Goal: Contribute content: Contribute content

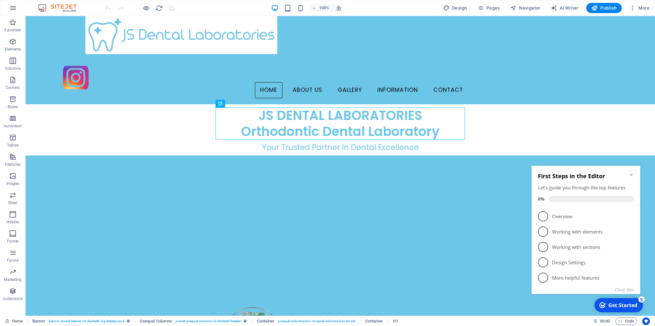
click at [632, 172] on icon "Minimize checklist" at bounding box center [630, 174] width 5 height 5
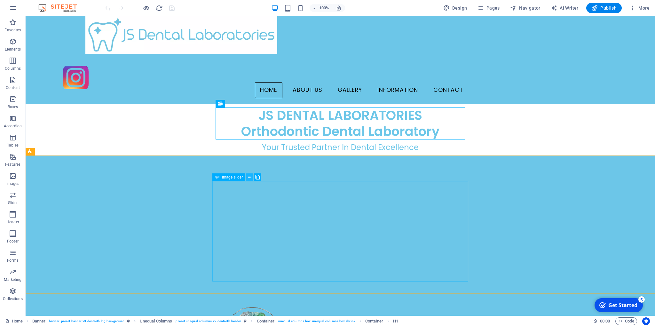
click at [249, 177] on icon at bounding box center [250, 177] width 4 height 7
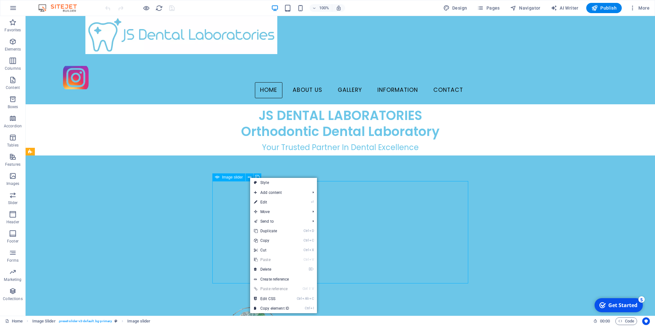
click at [236, 177] on span "Image slider" at bounding box center [232, 177] width 21 height 4
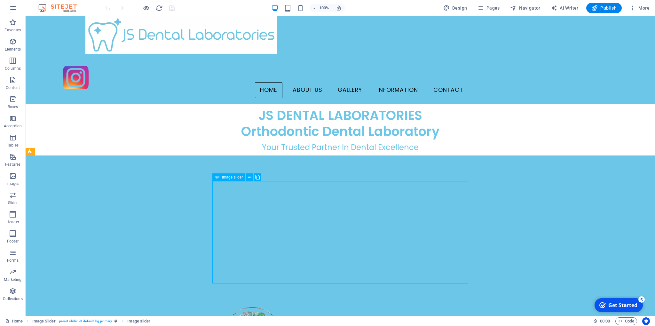
click at [236, 177] on span "Image slider" at bounding box center [232, 177] width 21 height 4
select select "fade"
select select "ms"
select select "s"
select select "progressive"
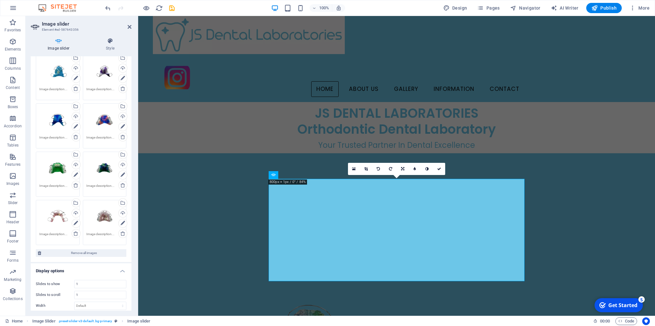
scroll to position [809, 0]
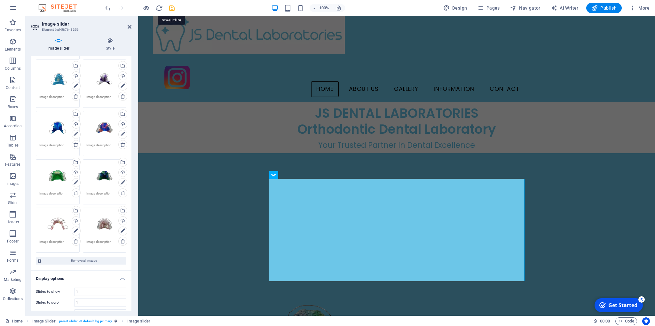
click at [172, 7] on icon "save" at bounding box center [171, 7] width 7 height 7
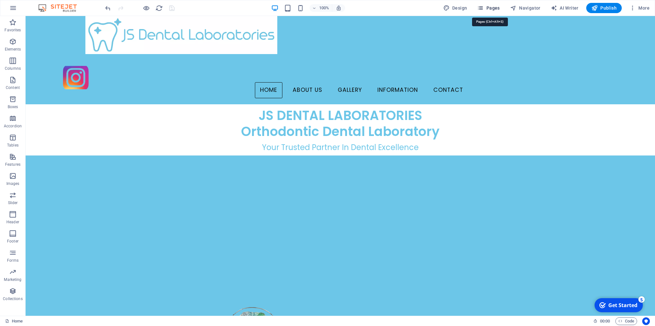
click at [496, 7] on span "Pages" at bounding box center [488, 8] width 22 height 6
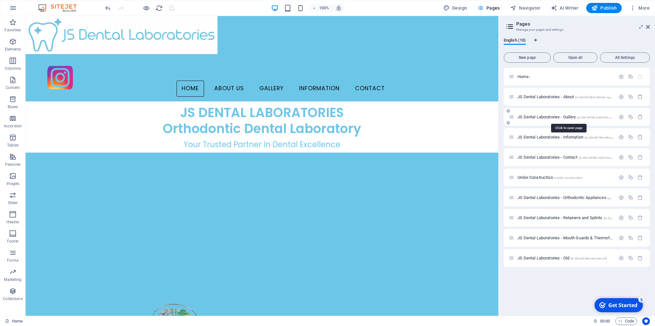
click at [556, 116] on span "JS Dental Laboratories - Gallery /js-dental-laboratories-gallery" at bounding box center [567, 116] width 101 height 5
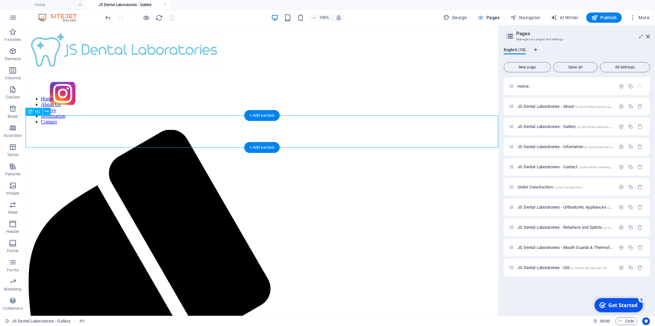
scroll to position [0, 0]
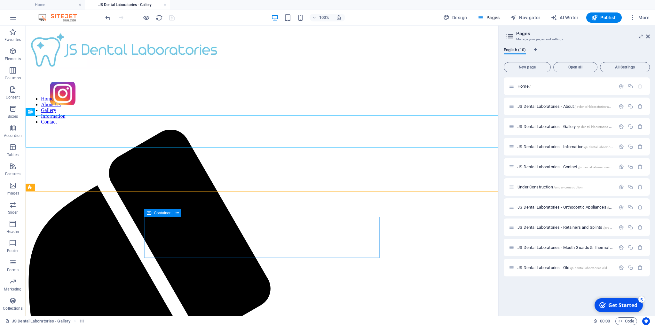
click at [166, 213] on span "Container" at bounding box center [162, 213] width 17 height 4
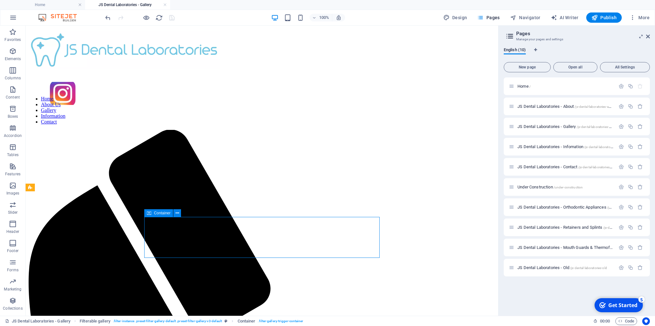
click at [166, 214] on span "Container" at bounding box center [162, 213] width 17 height 4
click at [177, 213] on icon at bounding box center [177, 213] width 4 height 7
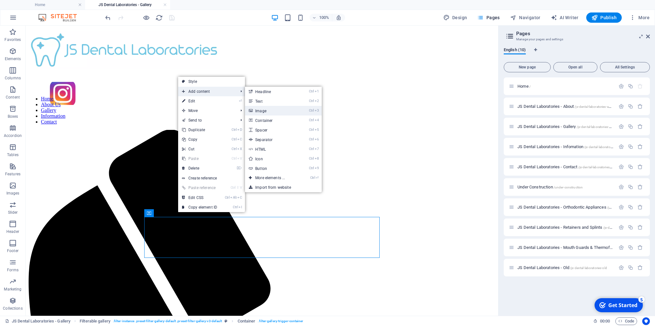
click at [260, 111] on link "Ctrl 3 Image" at bounding box center [271, 111] width 53 height 10
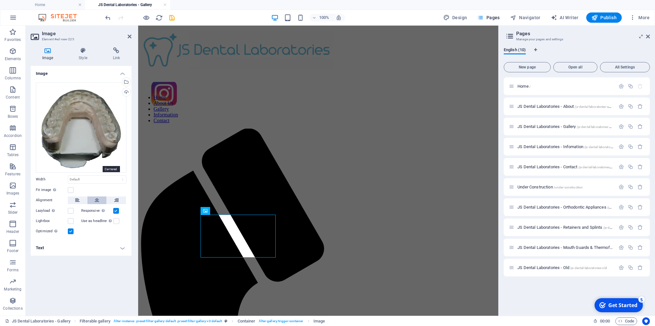
click at [96, 196] on icon at bounding box center [97, 200] width 4 height 8
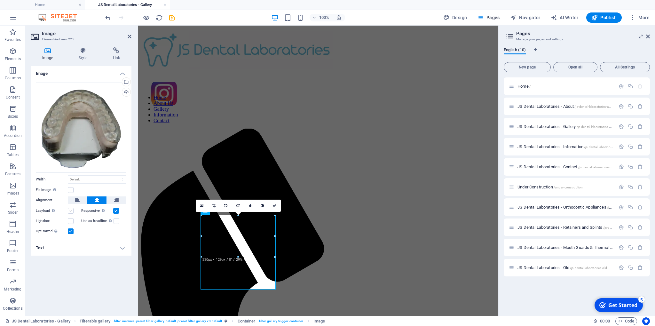
click at [69, 172] on div "Drag files here, click to choose files or select files from Files or our free s…" at bounding box center [81, 158] width 101 height 163
click at [70, 211] on label at bounding box center [71, 211] width 6 height 6
click at [0, 0] on input "Lazyload Loading images after the page loads improves page speed." at bounding box center [0, 0] width 0 height 0
click at [72, 222] on label at bounding box center [71, 221] width 6 height 6
click at [0, 0] on input "Lightbox" at bounding box center [0, 0] width 0 height 0
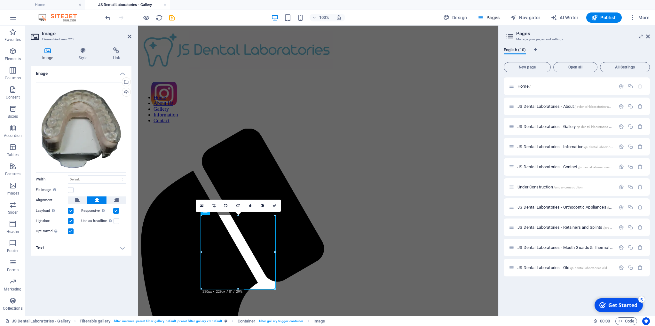
click at [122, 248] on h4 "Text" at bounding box center [81, 247] width 101 height 15
click at [62, 278] on icon "button" at bounding box center [60, 278] width 4 height 3
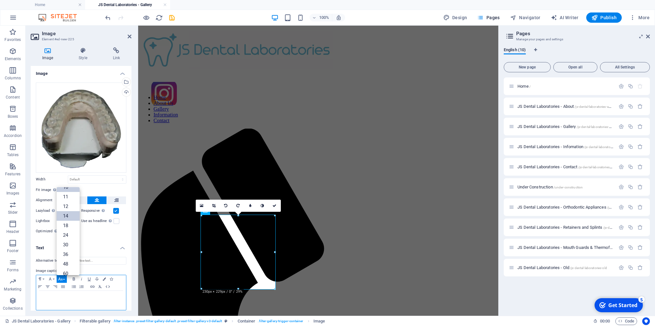
click at [66, 215] on link "14" at bounding box center [68, 216] width 23 height 10
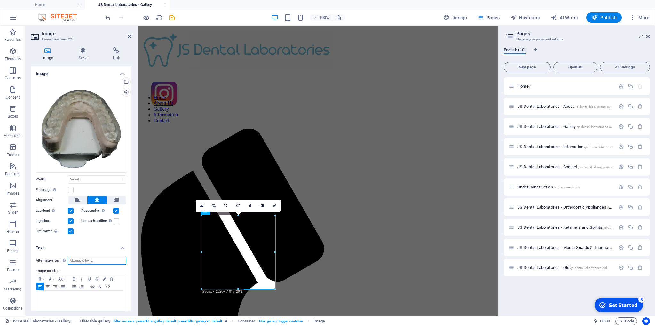
click at [74, 260] on input "Alternative text The alternative text is used by devices that cannot display im…" at bounding box center [97, 261] width 58 height 8
type input "HS [MEDICAL_DATA]"
click at [46, 284] on icon "button" at bounding box center [48, 286] width 8 height 5
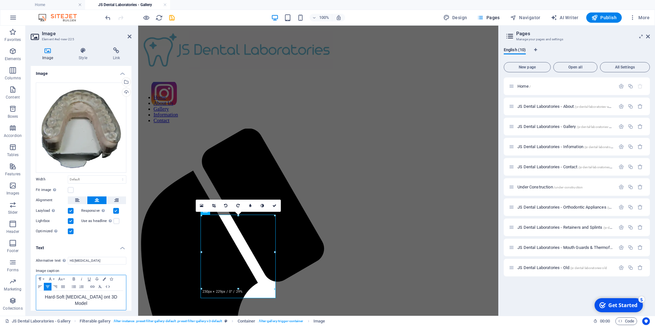
click at [89, 296] on span "Hard-Soft [MEDICAL_DATA] ont 3D Model" at bounding box center [81, 300] width 72 height 12
click at [82, 50] on icon at bounding box center [82, 50] width 31 height 6
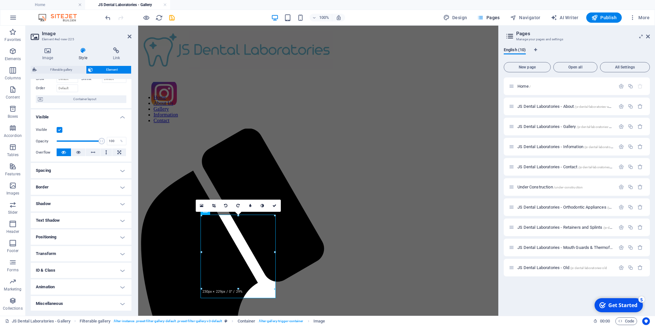
scroll to position [38, 0]
click at [121, 269] on h4 "ID & Class" at bounding box center [81, 269] width 101 height 15
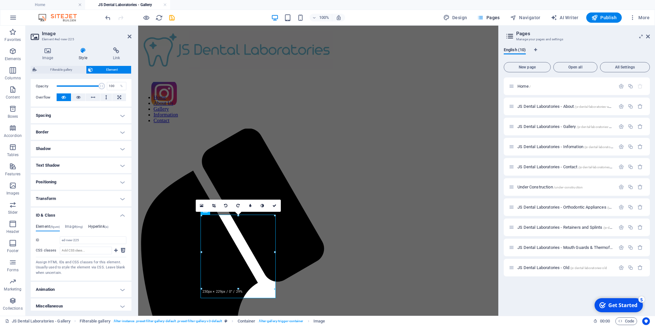
scroll to position [96, 0]
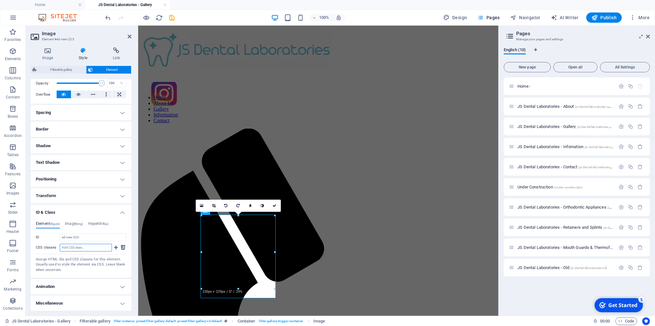
click at [62, 247] on input "CSS classes" at bounding box center [86, 248] width 52 height 8
type input "filter-s"
click at [116, 246] on icon at bounding box center [116, 248] width 4 height 8
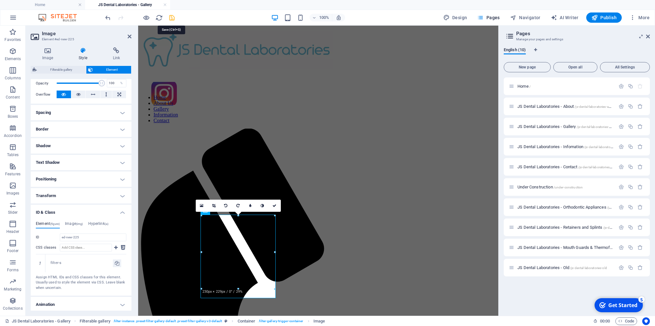
click at [172, 18] on icon "save" at bounding box center [171, 17] width 7 height 7
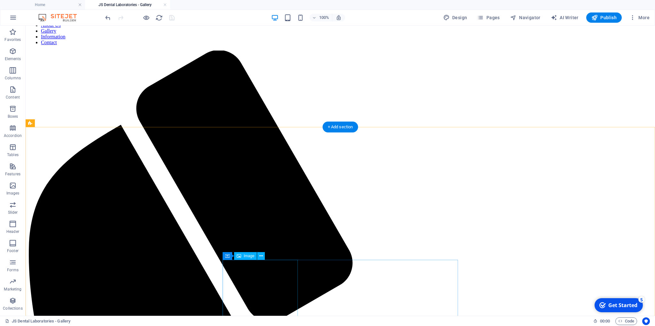
scroll to position [67, 0]
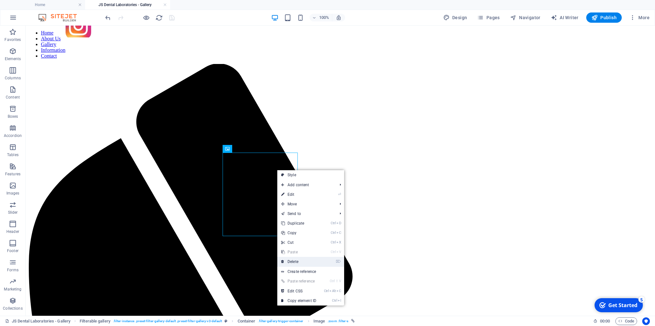
click at [294, 260] on link "⌦ Delete" at bounding box center [298, 262] width 43 height 10
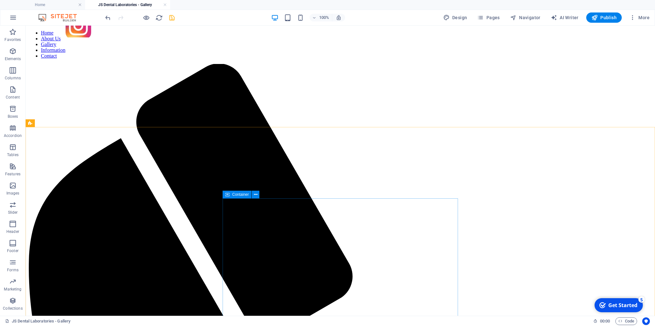
click at [228, 195] on icon at bounding box center [227, 195] width 4 height 8
click at [256, 195] on icon at bounding box center [256, 194] width 4 height 7
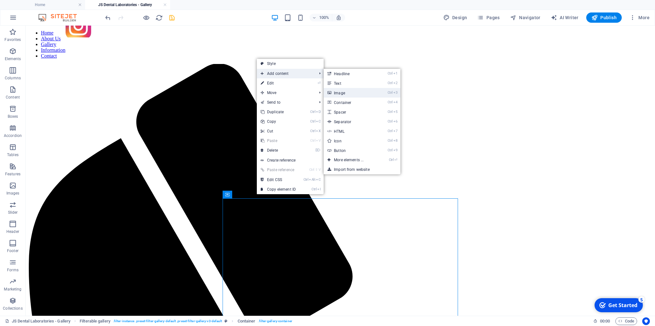
click at [340, 93] on link "Ctrl 3 Image" at bounding box center [349, 93] width 53 height 10
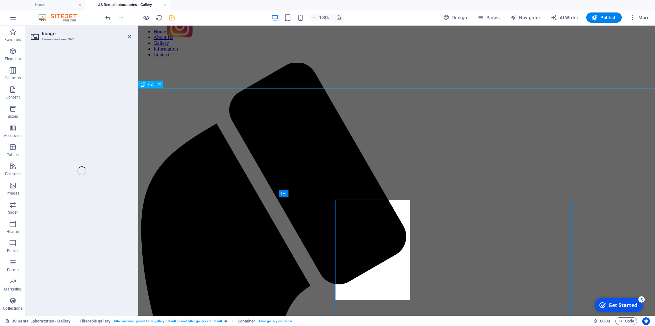
scroll to position [66, 0]
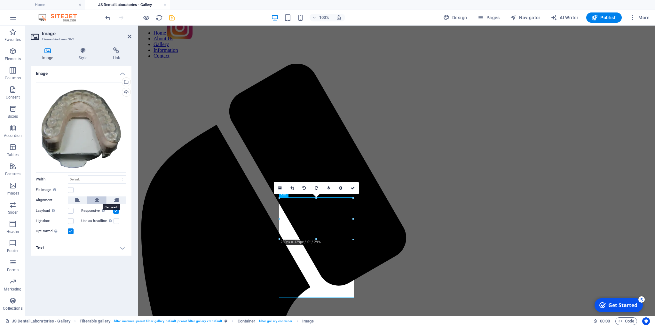
click at [97, 198] on icon at bounding box center [97, 200] width 4 height 8
click at [71, 210] on label at bounding box center [71, 211] width 6 height 6
click at [0, 0] on input "Lazyload Loading images after the page loads improves page speed." at bounding box center [0, 0] width 0 height 0
click at [71, 222] on label at bounding box center [71, 221] width 6 height 6
click at [0, 0] on input "Lightbox" at bounding box center [0, 0] width 0 height 0
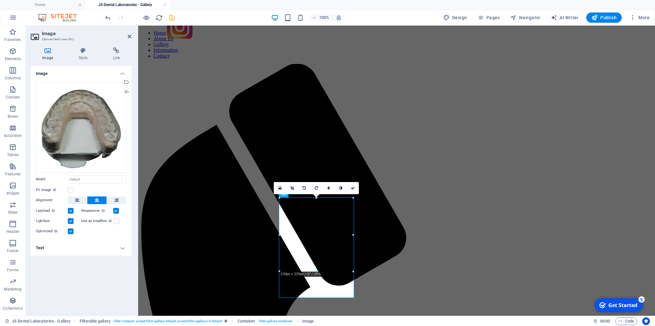
click at [121, 247] on h4 "Text" at bounding box center [81, 247] width 101 height 15
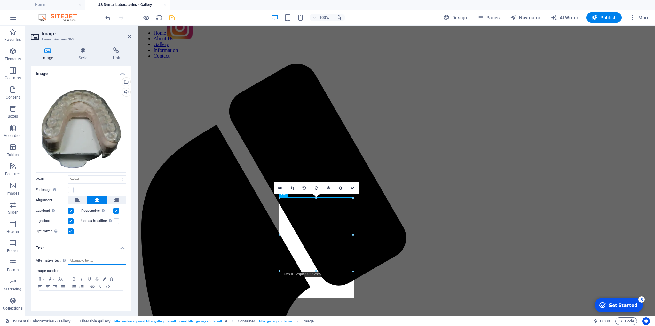
click at [79, 261] on input "Alternative text The alternative text is used by devices that cannot display im…" at bounding box center [97, 261] width 58 height 8
type input "HS [MEDICAL_DATA]"
click at [63, 278] on icon "button" at bounding box center [61, 278] width 8 height 5
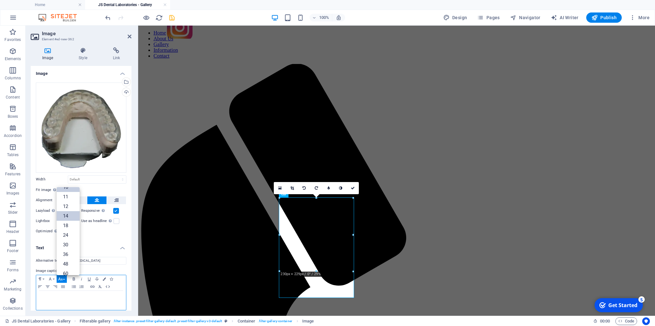
click at [67, 216] on link "14" at bounding box center [68, 216] width 23 height 10
click at [47, 285] on icon "button" at bounding box center [48, 286] width 8 height 5
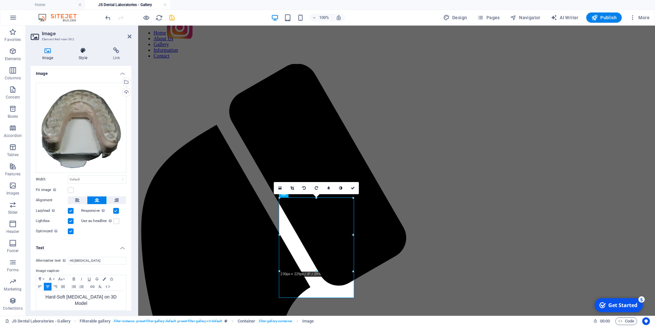
click at [81, 48] on icon at bounding box center [82, 50] width 31 height 6
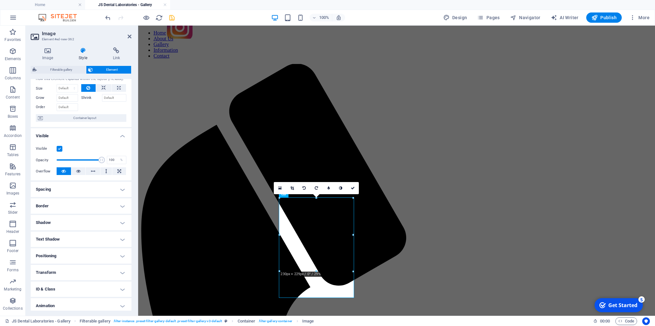
scroll to position [29, 0]
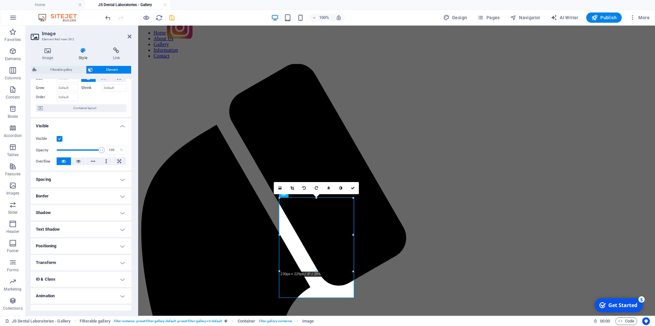
click at [121, 278] on h4 "ID & Class" at bounding box center [81, 278] width 101 height 15
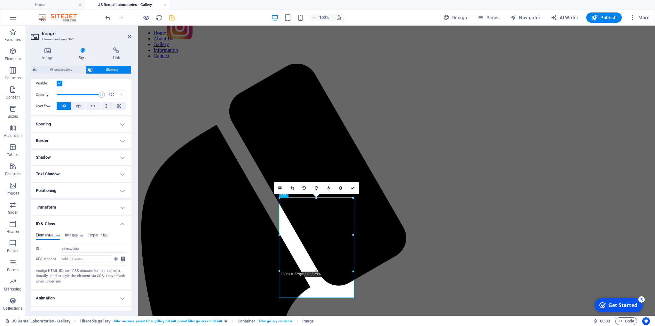
scroll to position [87, 0]
click at [65, 255] on input "CSS classes" at bounding box center [86, 256] width 52 height 8
type input "F"
type input "filter-s"
click at [116, 255] on icon at bounding box center [116, 256] width 4 height 8
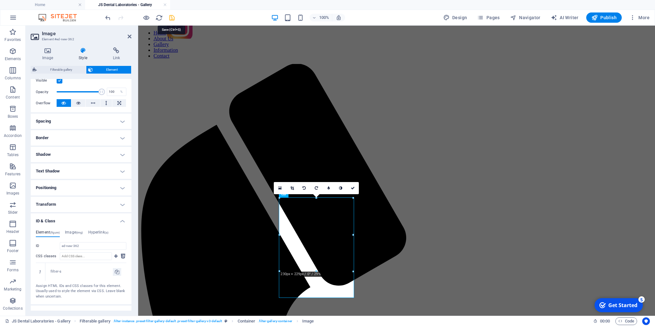
click at [172, 17] on icon "save" at bounding box center [171, 17] width 7 height 7
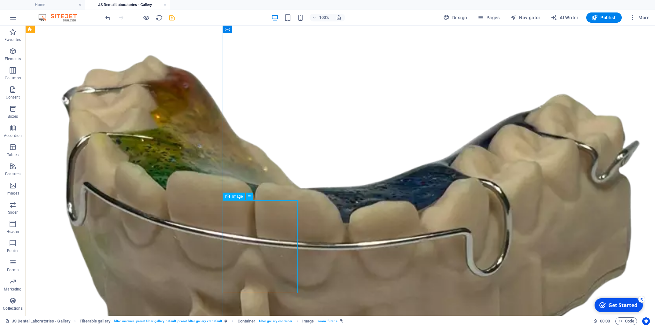
scroll to position [1939, 0]
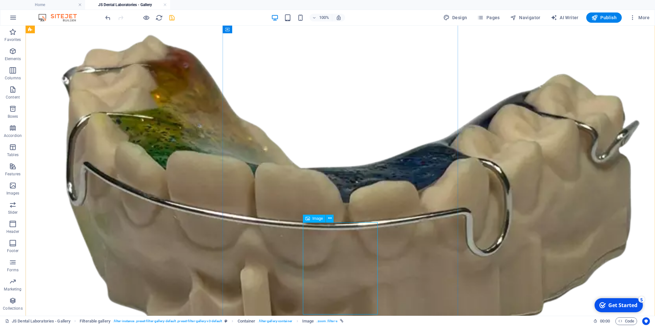
click at [315, 219] on span "Image" at bounding box center [317, 218] width 11 height 4
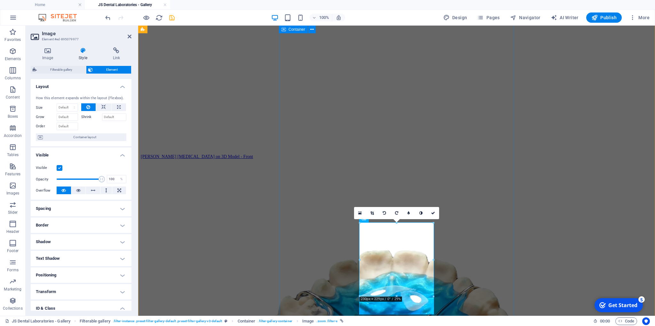
scroll to position [1937, 0]
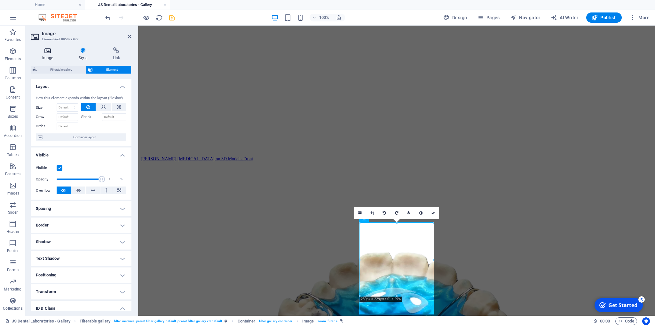
click at [48, 49] on icon at bounding box center [48, 50] width 34 height 6
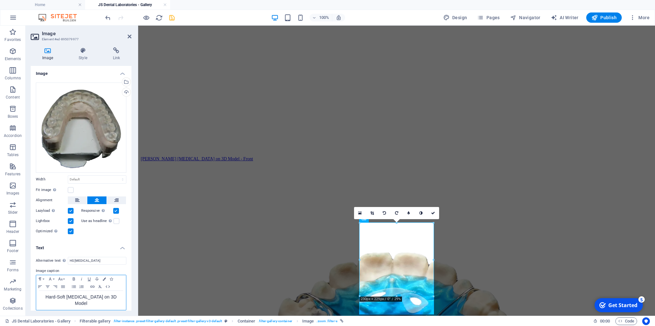
click at [112, 297] on p "Hard-Soft [MEDICAL_DATA] on 3D Model" at bounding box center [80, 300] width 83 height 13
click at [172, 17] on icon "save" at bounding box center [171, 17] width 7 height 7
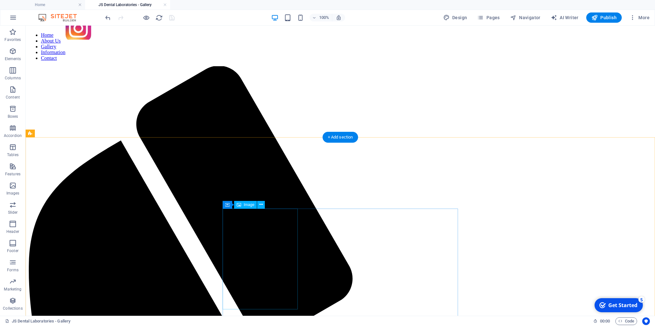
scroll to position [67, 0]
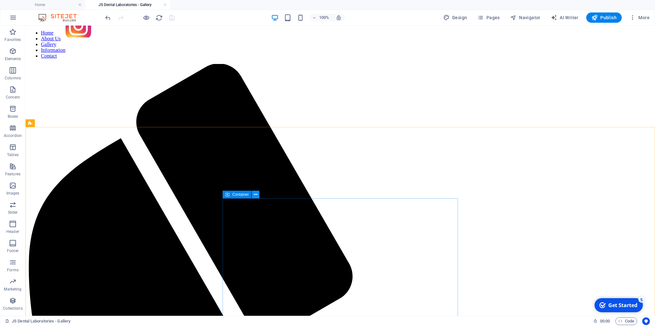
click at [256, 194] on icon at bounding box center [256, 194] width 4 height 7
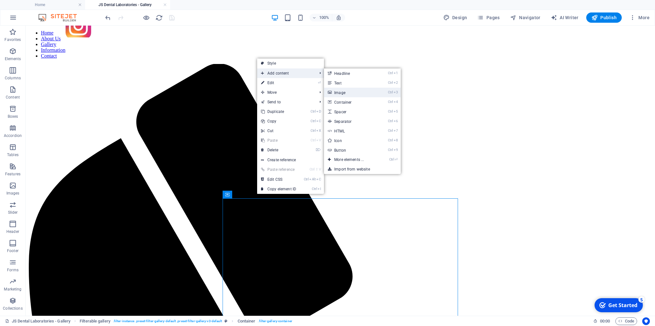
click at [345, 92] on link "Ctrl 3 Image" at bounding box center [350, 93] width 53 height 10
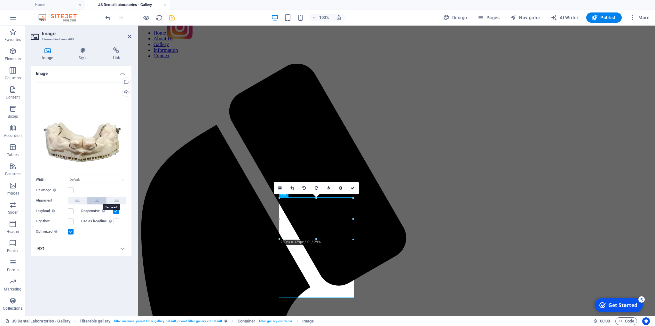
click at [100, 199] on button at bounding box center [96, 201] width 19 height 8
click at [71, 210] on label at bounding box center [71, 211] width 6 height 6
click at [0, 0] on input "Lazyload Loading images after the page loads improves page speed." at bounding box center [0, 0] width 0 height 0
click at [71, 221] on label at bounding box center [71, 221] width 6 height 6
click at [0, 0] on input "Lightbox" at bounding box center [0, 0] width 0 height 0
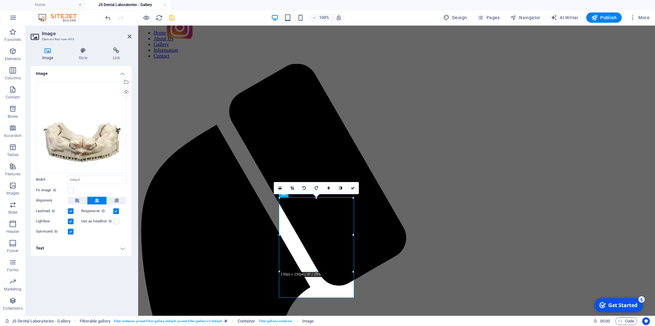
click at [121, 246] on h4 "Text" at bounding box center [81, 247] width 101 height 15
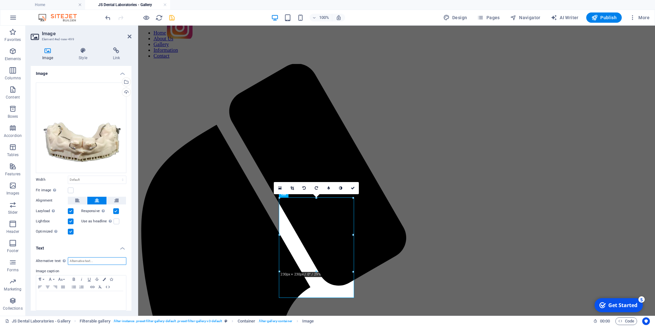
click at [73, 261] on input "Alternative text The alternative text is used by devices that cannot display im…" at bounding box center [97, 261] width 58 height 8
type input "Upper Chain"
click at [64, 277] on icon "button" at bounding box center [61, 278] width 8 height 5
click at [68, 215] on link "14" at bounding box center [68, 216] width 23 height 10
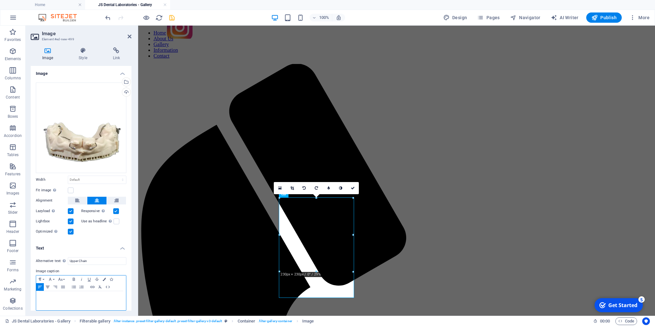
click at [48, 284] on icon "button" at bounding box center [48, 286] width 8 height 5
click at [84, 51] on icon at bounding box center [82, 50] width 31 height 6
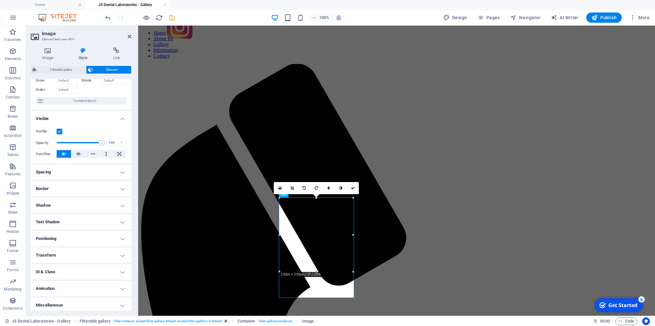
scroll to position [38, 0]
click at [123, 268] on h4 "ID & Class" at bounding box center [81, 269] width 101 height 15
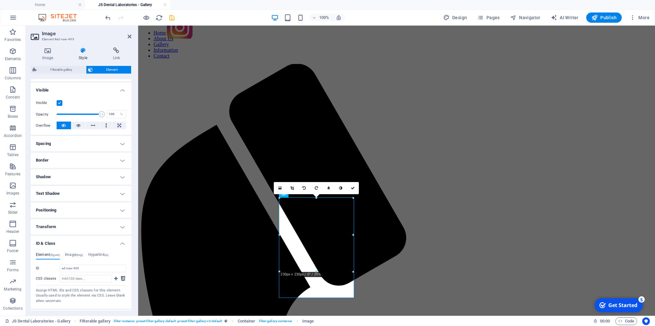
scroll to position [96, 0]
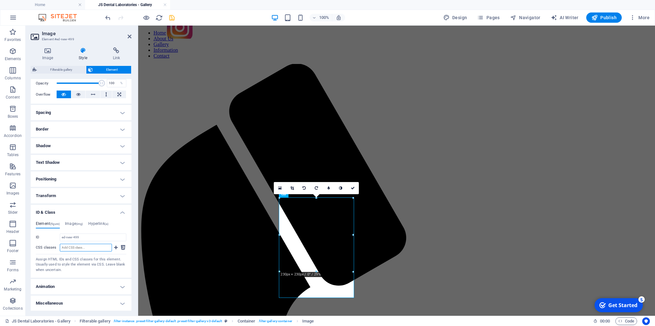
click at [63, 247] on input "CSS classes" at bounding box center [86, 248] width 52 height 8
type input "filter-f"
click at [117, 246] on icon at bounding box center [116, 248] width 4 height 8
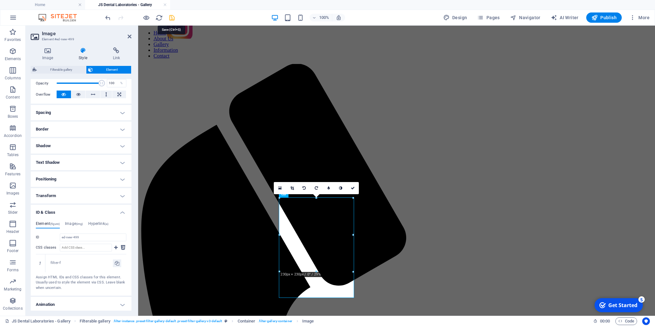
click at [171, 17] on icon "save" at bounding box center [171, 17] width 7 height 7
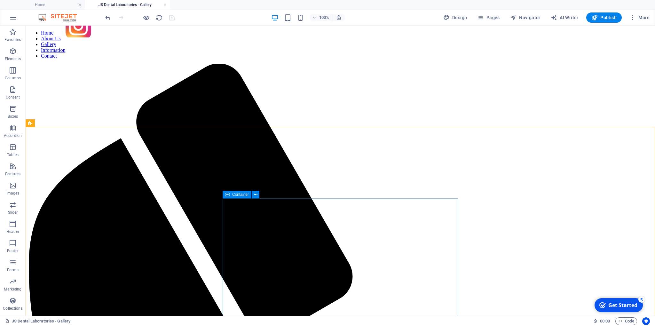
click at [228, 194] on icon at bounding box center [227, 195] width 4 height 8
click at [257, 193] on icon at bounding box center [256, 194] width 4 height 7
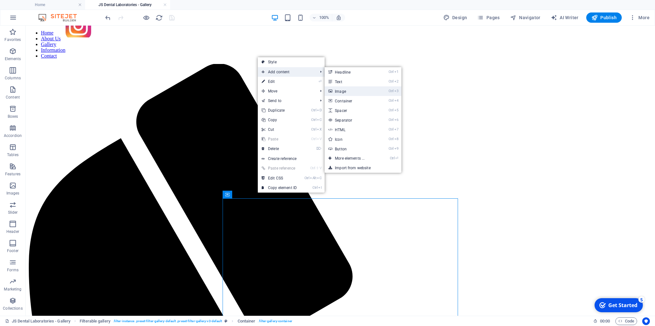
click at [344, 91] on link "Ctrl 3 Image" at bounding box center [350, 91] width 53 height 10
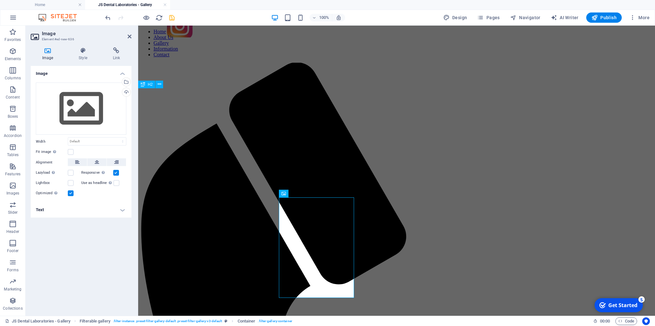
scroll to position [66, 0]
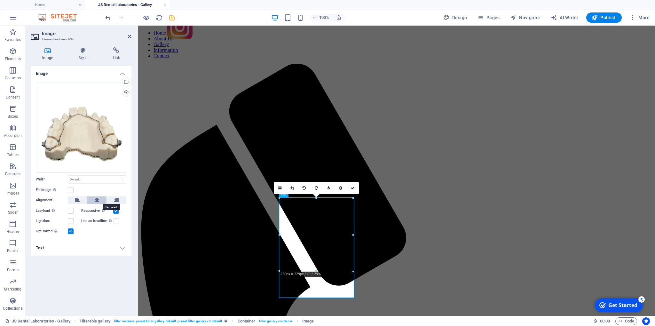
click at [97, 199] on icon at bounding box center [97, 200] width 4 height 8
click at [69, 210] on label at bounding box center [71, 211] width 6 height 6
click at [0, 0] on input "Lazyload Loading images after the page loads improves page speed." at bounding box center [0, 0] width 0 height 0
click at [70, 220] on label at bounding box center [71, 221] width 6 height 6
click at [0, 0] on input "Lightbox" at bounding box center [0, 0] width 0 height 0
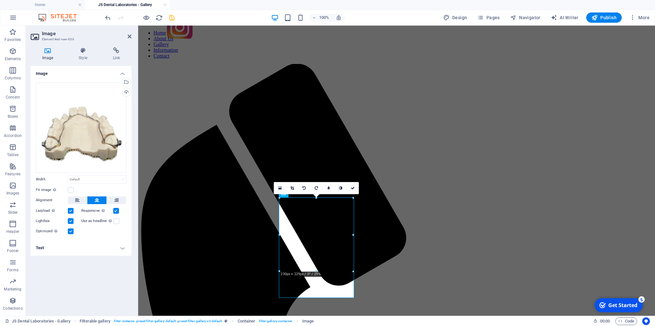
click at [121, 247] on h4 "Text" at bounding box center [81, 247] width 101 height 15
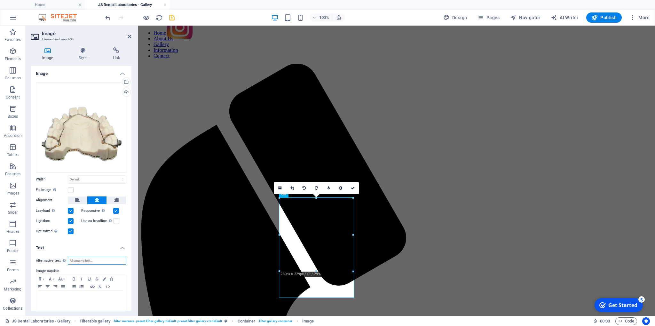
click at [75, 259] on input "Alternative text The alternative text is used by devices that cannot display im…" at bounding box center [97, 261] width 58 height 8
click at [71, 260] on input "Alternative text The alternative text is used by devices that cannot display im…" at bounding box center [97, 261] width 58 height 8
type input "Upper Chain"
click at [63, 278] on icon "button" at bounding box center [61, 278] width 8 height 5
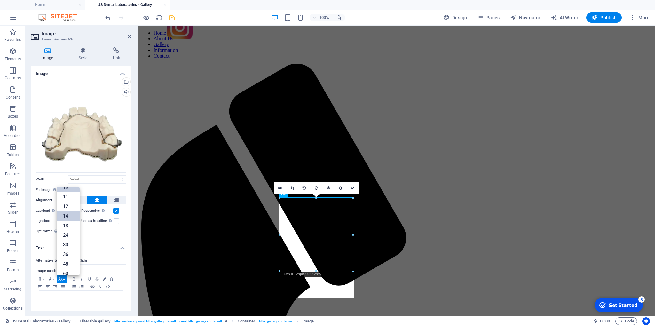
click at [68, 217] on link "14" at bounding box center [68, 216] width 23 height 10
click at [47, 284] on icon "button" at bounding box center [48, 286] width 8 height 5
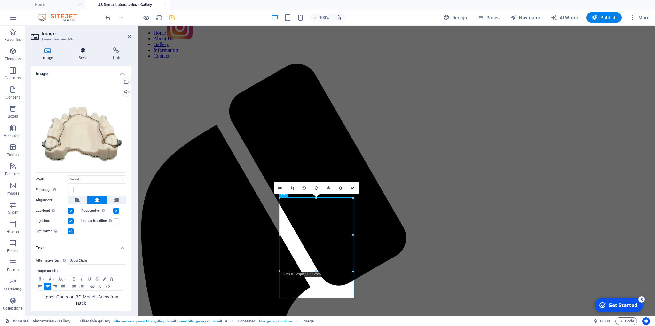
click at [85, 50] on icon at bounding box center [82, 50] width 31 height 6
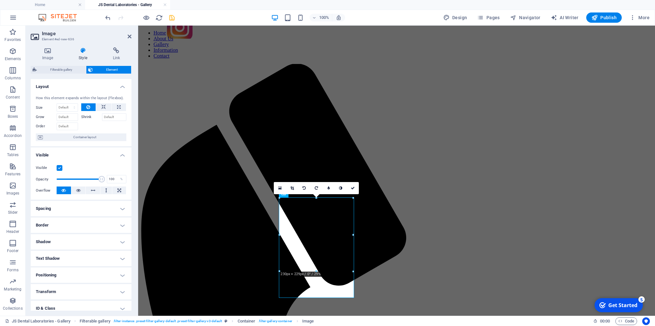
scroll to position [38, 0]
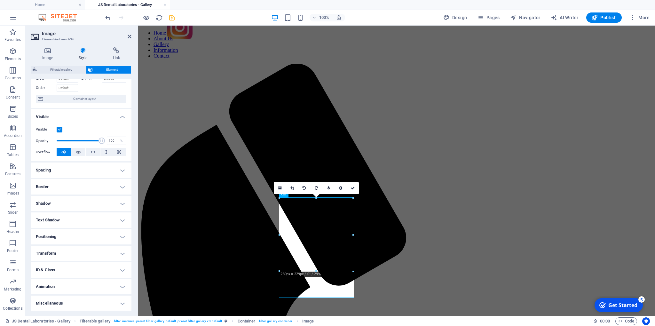
click at [124, 268] on h4 "ID & Class" at bounding box center [81, 269] width 101 height 15
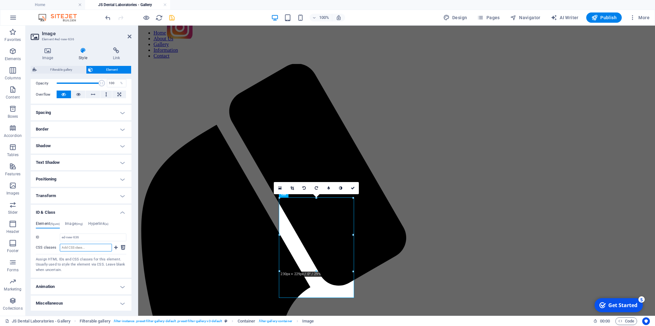
click at [69, 246] on input "CSS classes" at bounding box center [86, 248] width 52 height 8
type input "filter-f"
click at [116, 246] on icon at bounding box center [116, 248] width 4 height 8
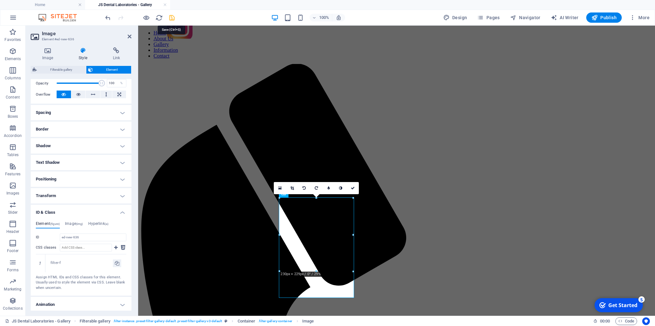
click at [171, 17] on icon "save" at bounding box center [171, 17] width 7 height 7
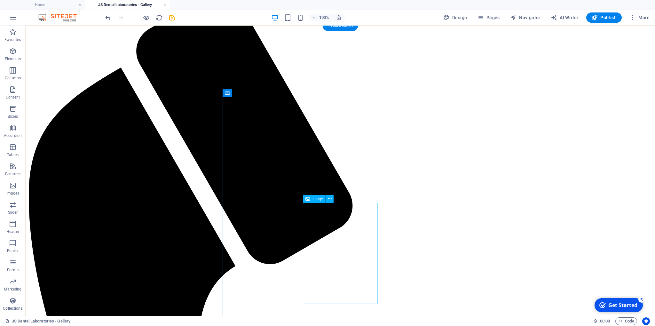
scroll to position [169, 0]
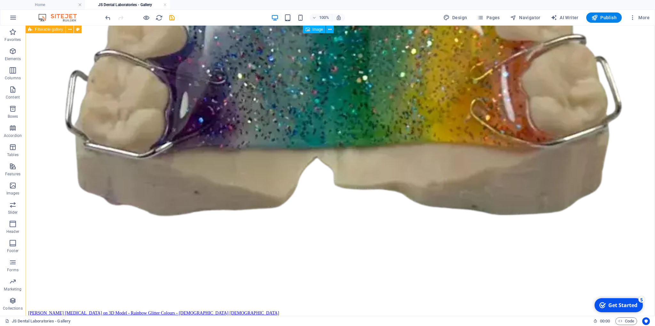
scroll to position [1559, 0]
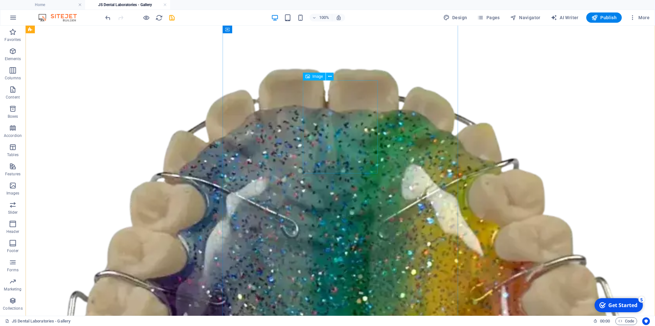
scroll to position [1289, 0]
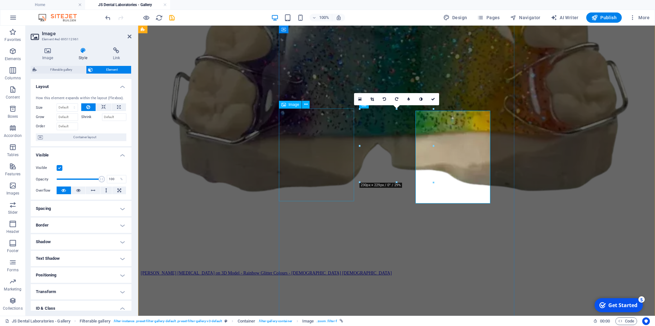
scroll to position [1287, 0]
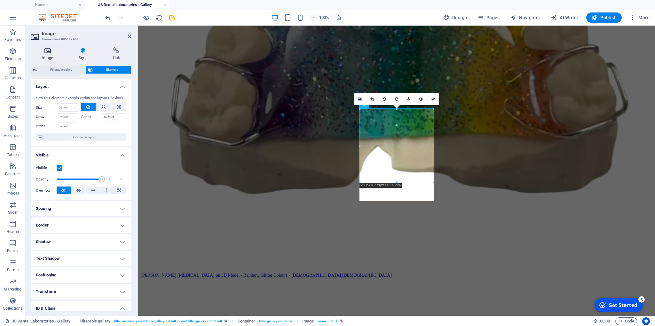
click at [45, 50] on icon at bounding box center [48, 50] width 34 height 6
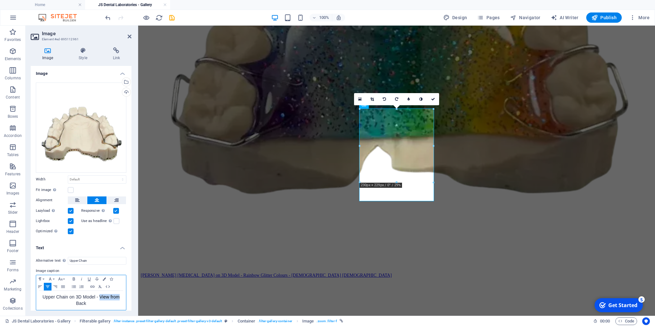
drag, startPoint x: 99, startPoint y: 295, endPoint x: 119, endPoint y: 297, distance: 19.6
click at [119, 297] on span "Upper Chain on 3D Model - View from Back" at bounding box center [81, 300] width 77 height 12
click at [171, 18] on icon "save" at bounding box center [171, 17] width 7 height 7
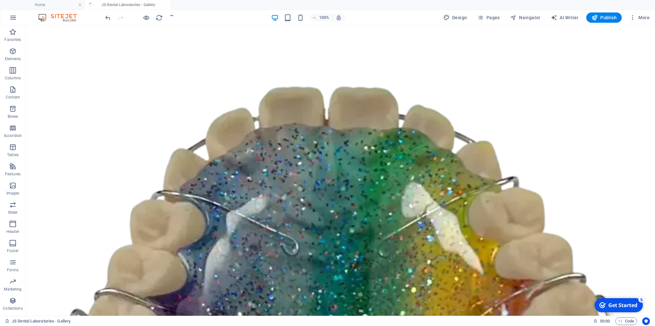
scroll to position [1289, 0]
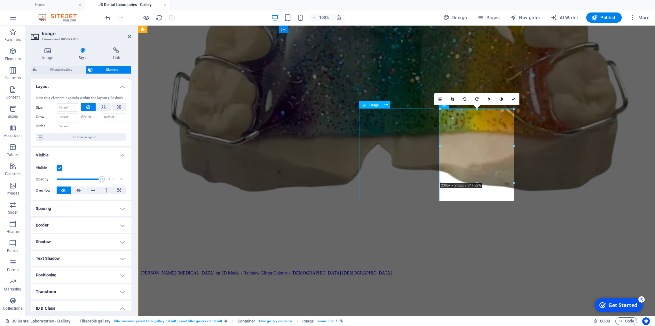
scroll to position [1287, 0]
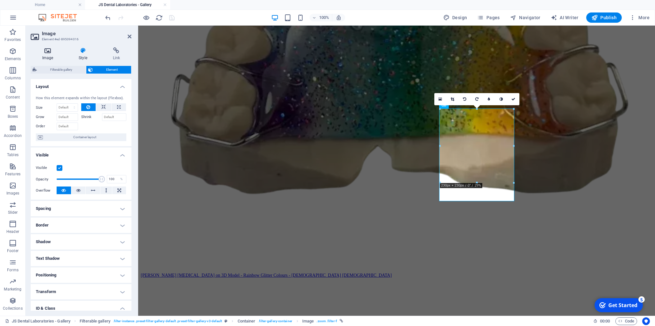
click at [48, 51] on icon at bounding box center [48, 50] width 34 height 6
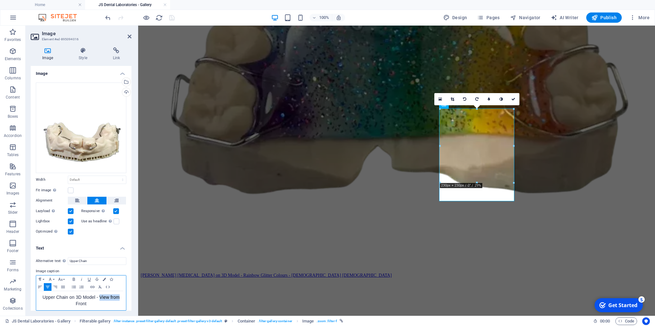
drag, startPoint x: 99, startPoint y: 296, endPoint x: 119, endPoint y: 299, distance: 20.0
click at [119, 299] on span "Upper Chain on 3D Model - View from Front" at bounding box center [81, 300] width 77 height 12
click at [172, 16] on icon "save" at bounding box center [171, 17] width 7 height 7
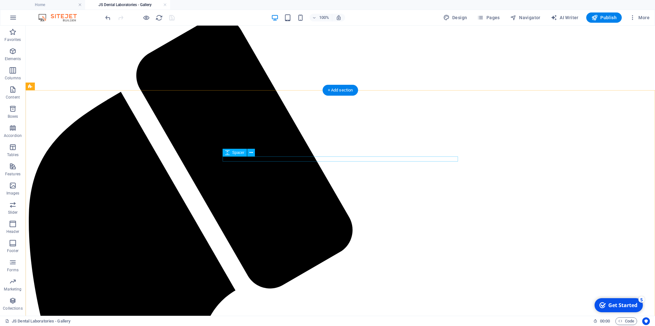
scroll to position [101, 0]
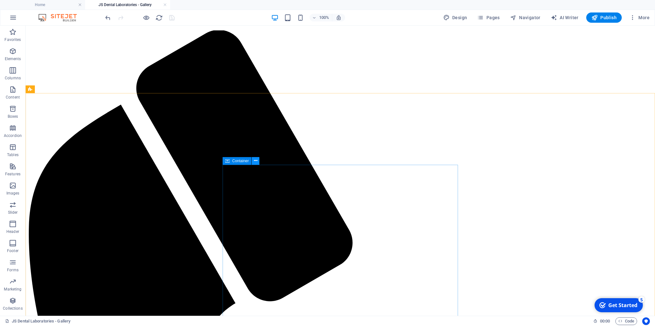
click at [255, 160] on icon at bounding box center [256, 160] width 4 height 7
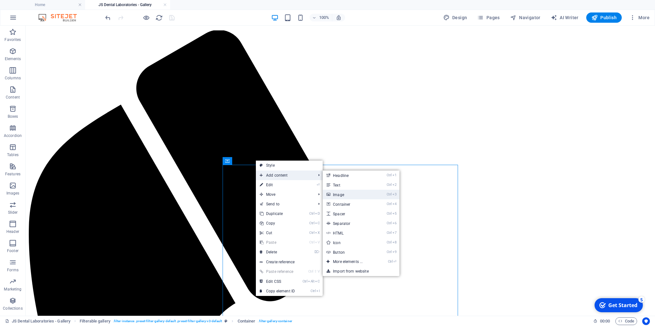
click at [343, 194] on link "Ctrl 3 Image" at bounding box center [349, 195] width 53 height 10
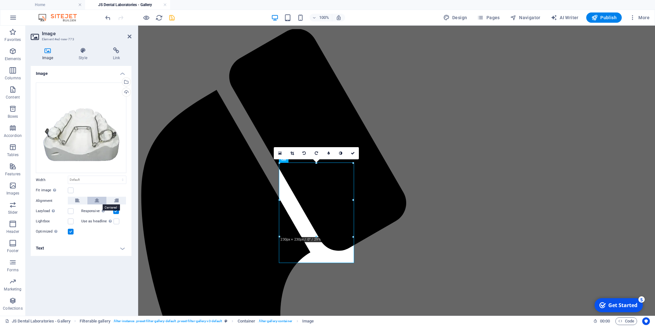
click at [97, 199] on icon at bounding box center [97, 201] width 4 height 8
click at [72, 211] on label at bounding box center [71, 211] width 6 height 6
click at [0, 0] on input "Lazyload Loading images after the page loads improves page speed." at bounding box center [0, 0] width 0 height 0
click at [72, 221] on label at bounding box center [71, 221] width 6 height 6
click at [0, 0] on input "Lightbox" at bounding box center [0, 0] width 0 height 0
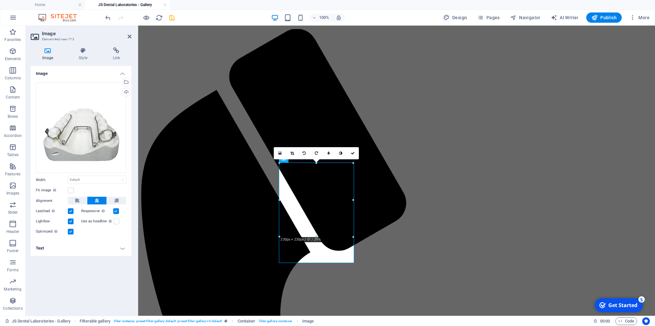
click at [122, 246] on h4 "Text" at bounding box center [81, 247] width 101 height 15
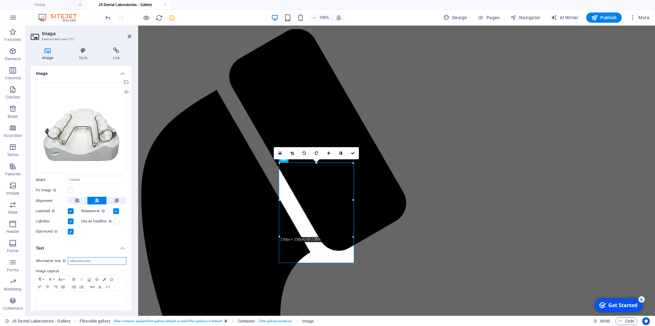
click at [75, 261] on input "Alternative text The alternative text is used by devices that cannot display im…" at bounding box center [97, 261] width 58 height 8
type input "Quad Helix"
click at [59, 277] on icon "button" at bounding box center [61, 278] width 8 height 5
drag, startPoint x: 70, startPoint y: 214, endPoint x: 69, endPoint y: 253, distance: 38.4
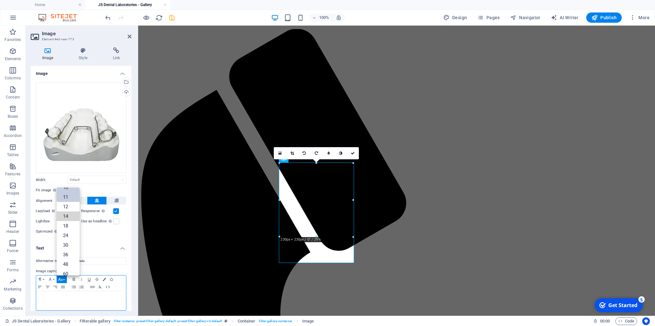
click at [70, 214] on link "14" at bounding box center [68, 216] width 23 height 10
click at [48, 285] on icon "button" at bounding box center [48, 286] width 8 height 5
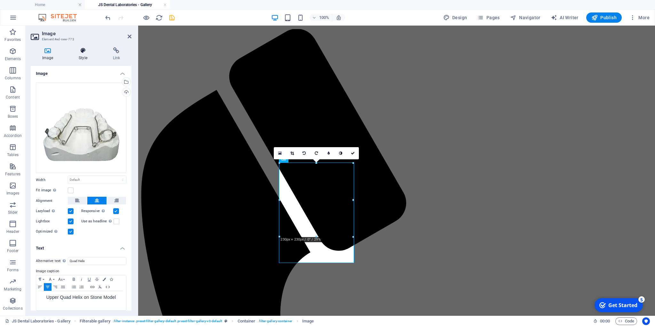
click at [84, 50] on icon at bounding box center [82, 50] width 31 height 6
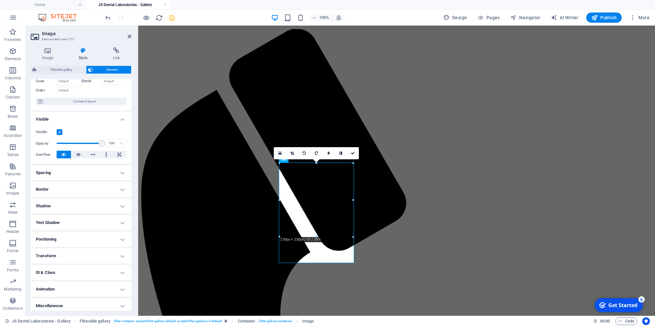
scroll to position [38, 0]
click at [122, 268] on h4 "ID & Class" at bounding box center [81, 269] width 101 height 15
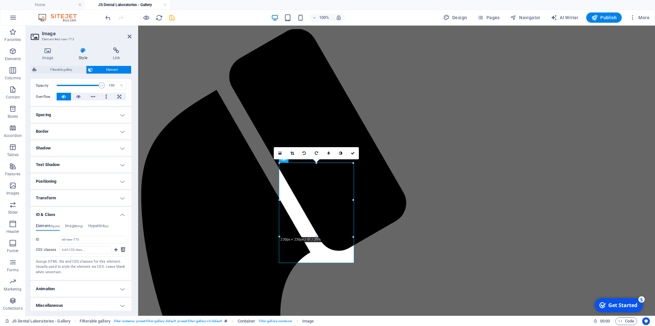
scroll to position [96, 0]
click at [66, 247] on input "CSS classes" at bounding box center [86, 248] width 52 height 8
type input "filter-f"
click at [115, 246] on icon at bounding box center [116, 248] width 4 height 8
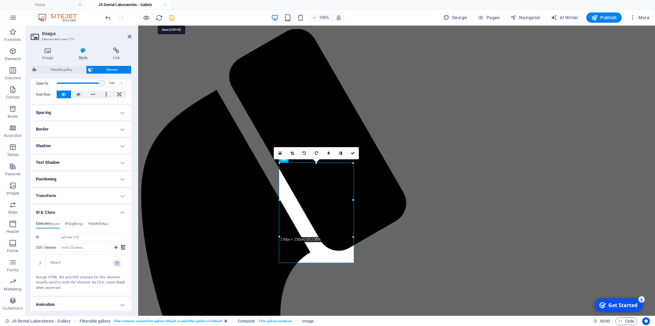
click at [170, 17] on icon "save" at bounding box center [171, 17] width 7 height 7
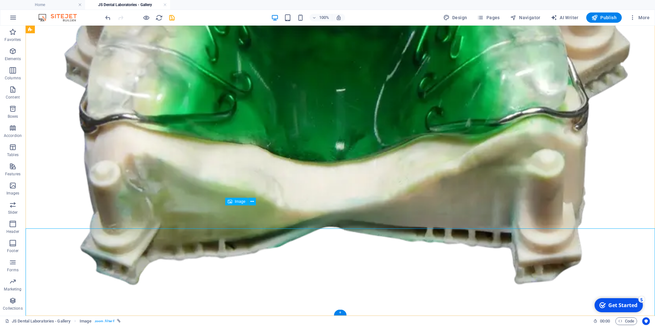
scroll to position [3995, 0]
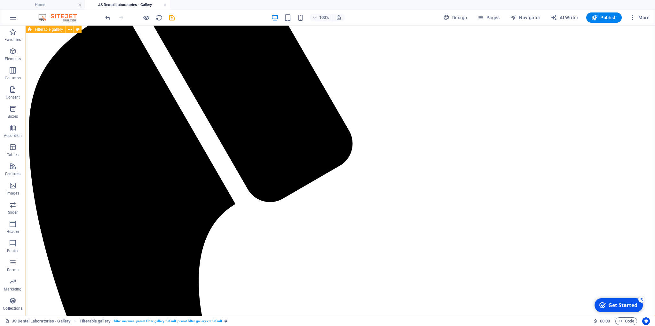
scroll to position [169, 0]
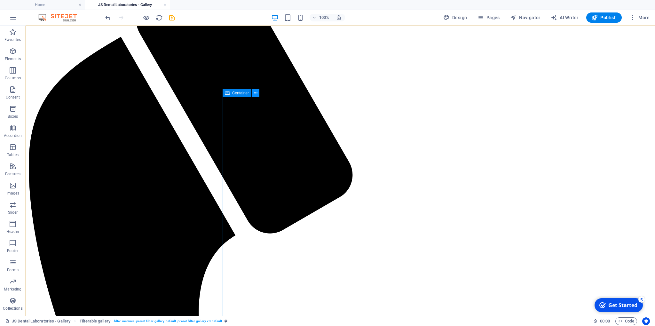
click at [255, 90] on icon at bounding box center [256, 93] width 4 height 7
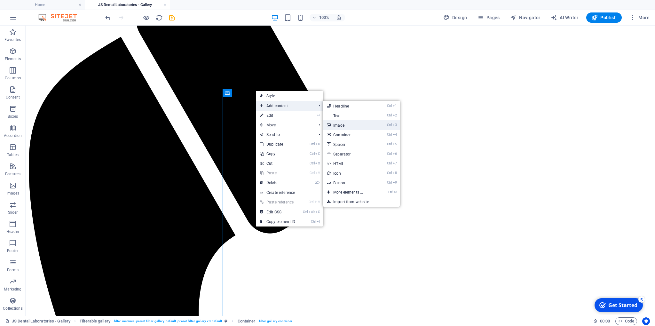
click at [345, 123] on link "Ctrl 3 Image" at bounding box center [349, 125] width 53 height 10
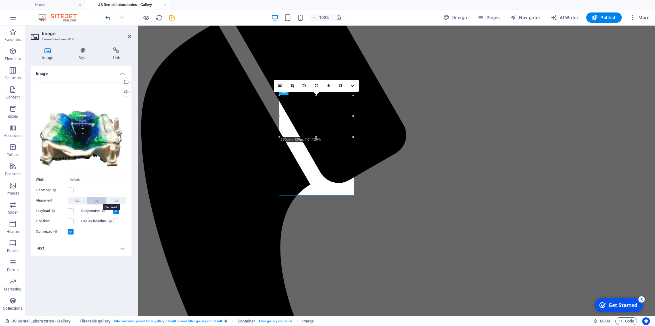
click at [96, 199] on icon at bounding box center [97, 201] width 4 height 8
click at [71, 209] on label at bounding box center [71, 211] width 6 height 6
click at [0, 0] on input "Lazyload Loading images after the page loads improves page speed." at bounding box center [0, 0] width 0 height 0
click at [69, 220] on label at bounding box center [71, 221] width 6 height 6
click at [0, 0] on input "Lightbox" at bounding box center [0, 0] width 0 height 0
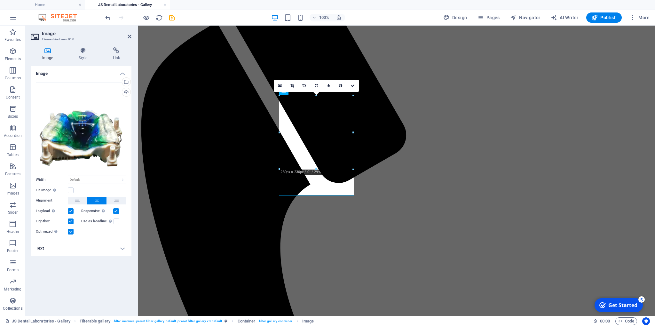
click at [122, 246] on h4 "Text" at bounding box center [81, 247] width 101 height 15
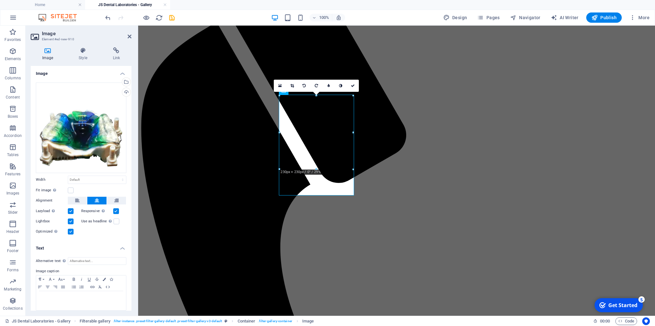
scroll to position [27, 0]
click at [76, 260] on input "Alternative text The alternative text is used by devices that cannot display im…" at bounding box center [97, 261] width 58 height 8
type input "[PERSON_NAME]"
click at [62, 279] on icon "button" at bounding box center [60, 278] width 4 height 3
click at [66, 216] on link "14" at bounding box center [68, 216] width 23 height 10
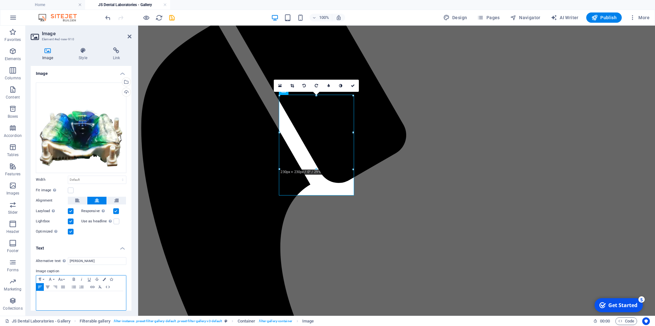
click at [48, 285] on icon "button" at bounding box center [48, 286] width 4 height 3
click at [84, 297] on span "[PERSON_NAME] [MEDICAL_DATA] with 1a Sectional Screw" at bounding box center [80, 300] width 75 height 12
click at [121, 296] on p "[PERSON_NAME] [MEDICAL_DATA] with a Sectional Screw" at bounding box center [80, 300] width 83 height 13
click at [72, 302] on span "[PERSON_NAME] [MEDICAL_DATA] with a Sectional Screw on a 3D Model" at bounding box center [81, 300] width 77 height 12
click at [73, 302] on span "[PERSON_NAME] [MEDICAL_DATA] with a Sectional Screw on a 3D Model" at bounding box center [81, 300] width 77 height 12
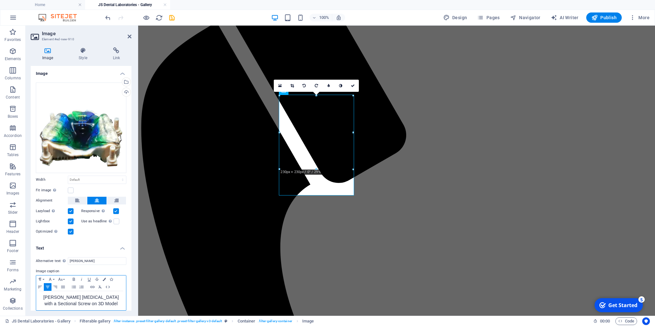
click at [95, 303] on p "[PERSON_NAME] [MEDICAL_DATA] with a Sectional Screw on 3D Model" at bounding box center [80, 300] width 83 height 13
click at [82, 51] on icon at bounding box center [82, 50] width 31 height 6
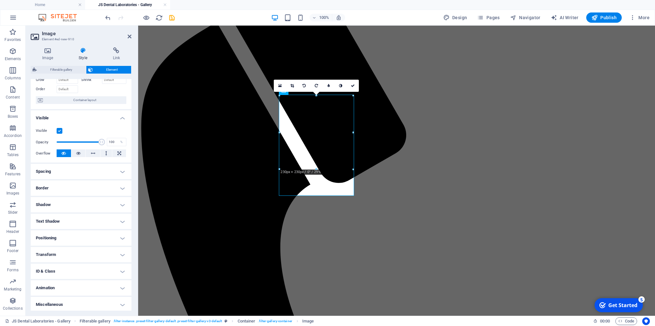
scroll to position [38, 0]
click at [121, 269] on h4 "ID & Class" at bounding box center [81, 269] width 101 height 15
click at [69, 305] on input "CSS classes" at bounding box center [86, 305] width 52 height 8
type input "filter-r"
click at [117, 303] on icon at bounding box center [116, 305] width 4 height 8
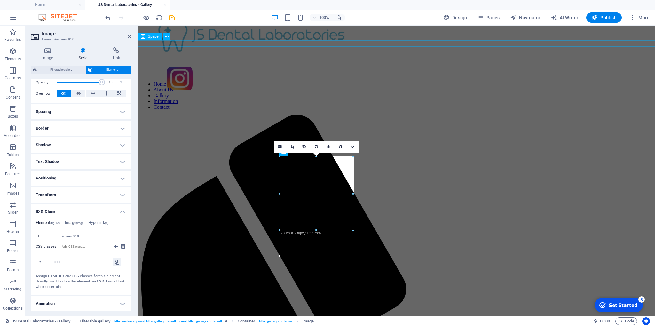
scroll to position [0, 0]
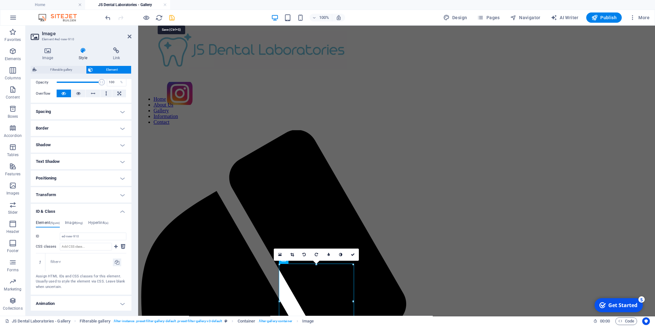
click at [172, 18] on icon "save" at bounding box center [171, 17] width 7 height 7
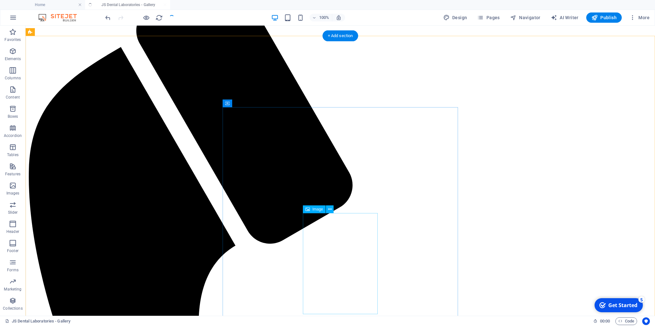
scroll to position [169, 0]
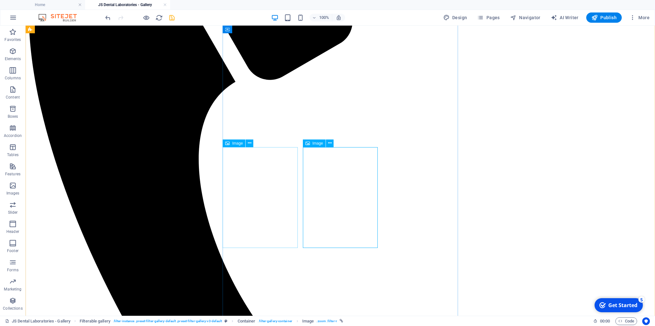
scroll to position [304, 0]
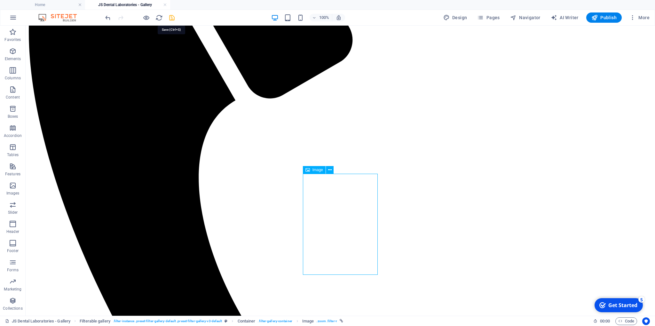
click at [173, 17] on icon "save" at bounding box center [171, 17] width 7 height 7
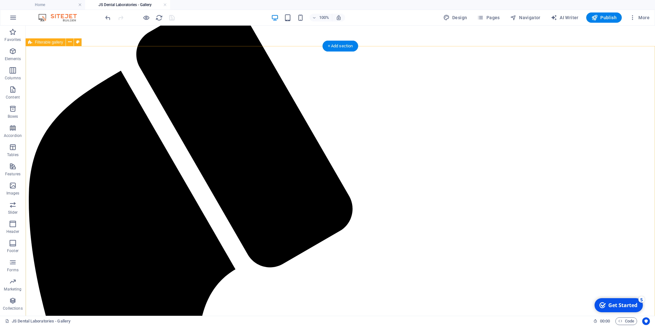
scroll to position [169, 0]
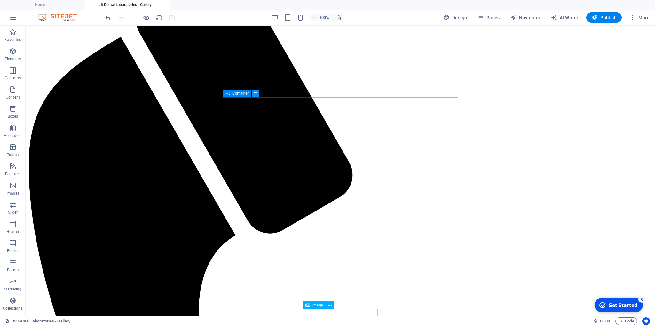
click at [256, 93] on icon at bounding box center [256, 93] width 4 height 7
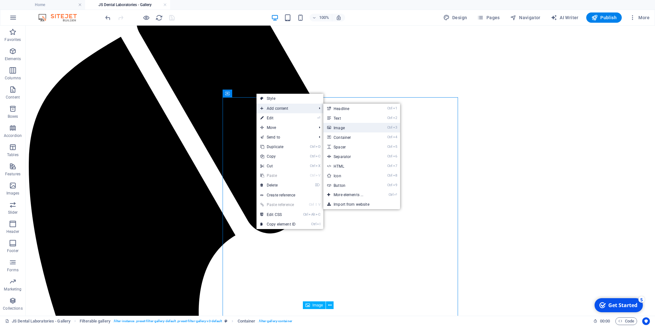
click at [345, 126] on link "Ctrl 3 Image" at bounding box center [349, 128] width 53 height 10
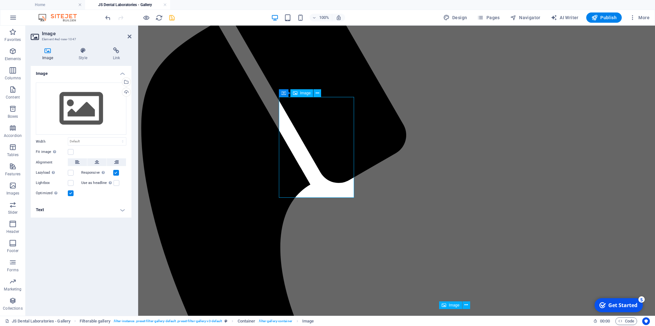
scroll to position [166, 0]
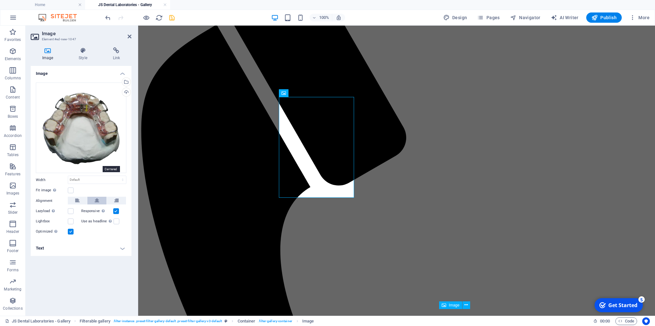
click at [96, 197] on icon at bounding box center [97, 201] width 4 height 8
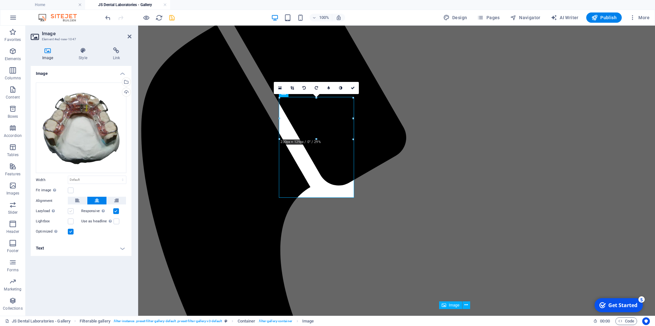
click at [71, 208] on label at bounding box center [71, 211] width 6 height 6
click at [0, 0] on input "Lazyload Loading images after the page loads improves page speed." at bounding box center [0, 0] width 0 height 0
click at [69, 222] on label at bounding box center [71, 221] width 6 height 6
click at [0, 0] on input "Lightbox" at bounding box center [0, 0] width 0 height 0
click at [123, 247] on h4 "Text" at bounding box center [81, 247] width 101 height 15
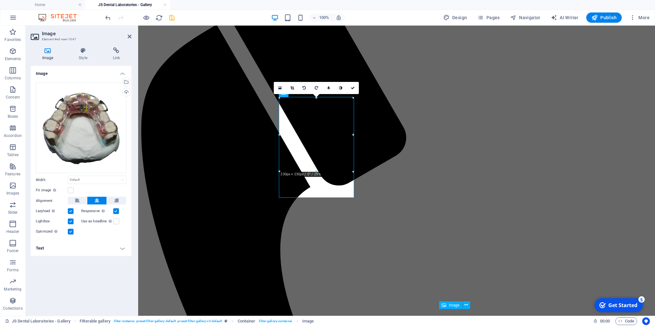
scroll to position [27, 0]
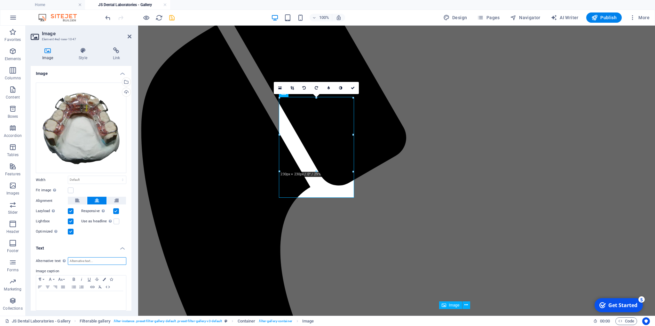
click at [74, 261] on input "Alternative text The alternative text is used by devices that cannot display im…" at bounding box center [97, 261] width 58 height 8
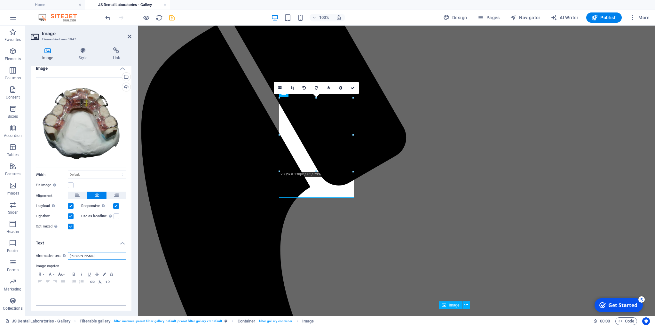
type input "[PERSON_NAME]"
click at [65, 273] on button "Font Size" at bounding box center [62, 274] width 10 height 8
click at [70, 209] on link "14" at bounding box center [68, 211] width 23 height 10
click at [45, 281] on icon "button" at bounding box center [48, 281] width 8 height 5
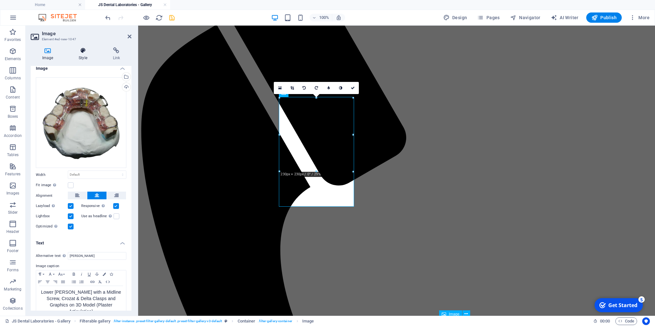
click at [82, 52] on icon at bounding box center [82, 50] width 31 height 6
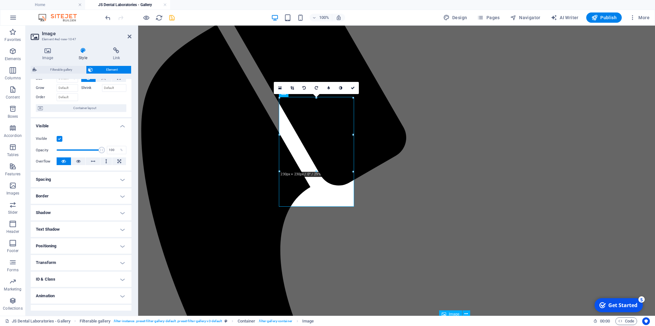
scroll to position [38, 0]
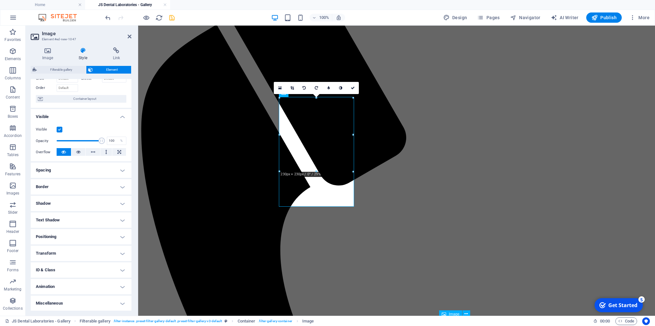
click at [120, 268] on h4 "ID & Class" at bounding box center [81, 269] width 101 height 15
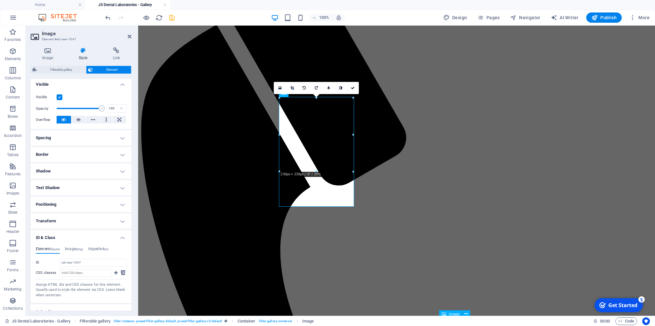
scroll to position [96, 0]
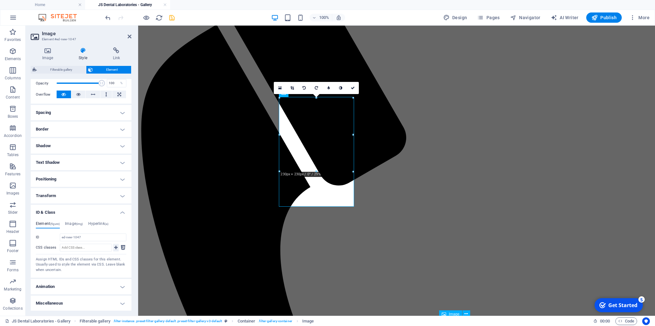
click at [115, 245] on icon at bounding box center [116, 248] width 4 height 8
click at [61, 246] on input "CSS classes" at bounding box center [86, 248] width 52 height 8
type input "F"
type input "filter-r"
click at [117, 246] on icon at bounding box center [116, 248] width 4 height 8
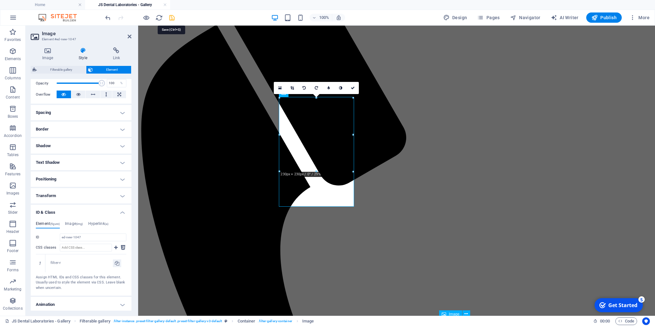
click at [172, 18] on icon "save" at bounding box center [171, 17] width 7 height 7
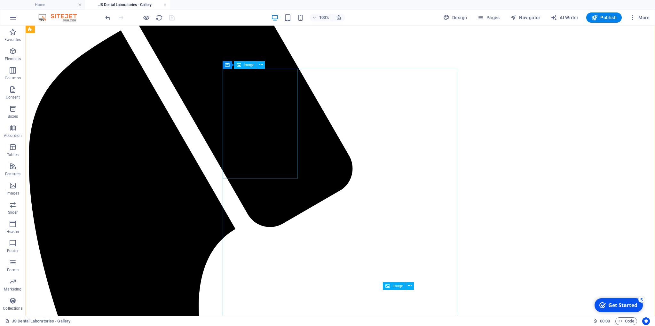
scroll to position [169, 0]
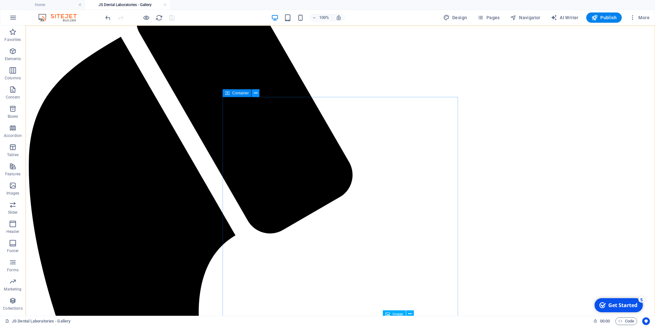
click at [256, 93] on icon at bounding box center [256, 93] width 4 height 7
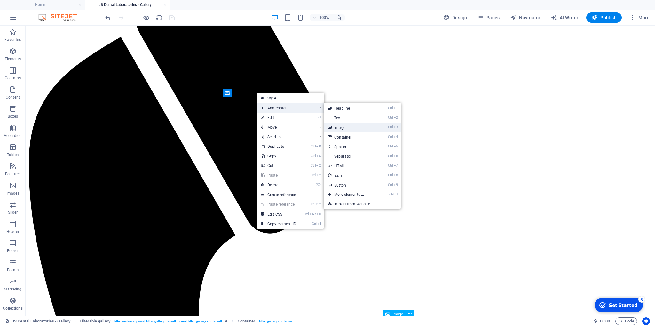
click at [340, 125] on link "Ctrl 3 Image" at bounding box center [350, 127] width 53 height 10
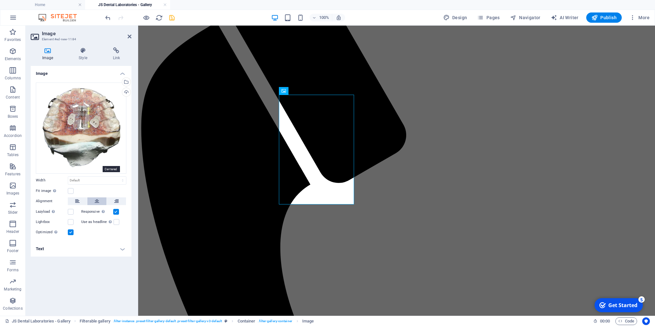
click at [98, 197] on icon at bounding box center [97, 201] width 4 height 8
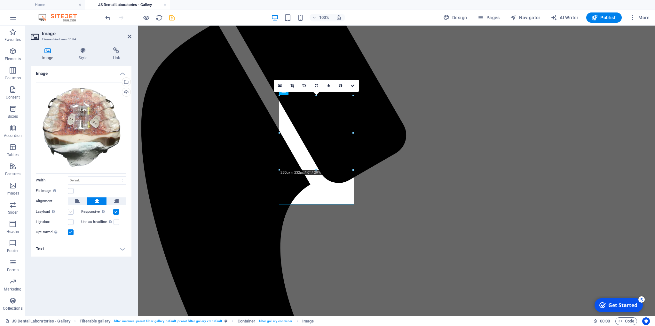
click at [70, 211] on label at bounding box center [71, 212] width 6 height 6
click at [0, 0] on input "Lazyload Loading images after the page loads improves page speed." at bounding box center [0, 0] width 0 height 0
click at [70, 219] on label at bounding box center [71, 222] width 6 height 6
click at [0, 0] on input "Lightbox" at bounding box center [0, 0] width 0 height 0
click at [122, 247] on h4 "Text" at bounding box center [81, 248] width 101 height 15
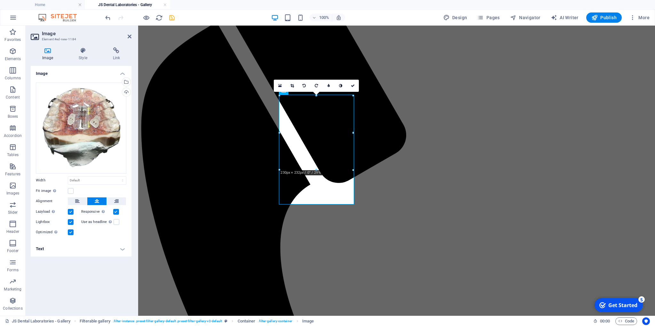
scroll to position [27, 0]
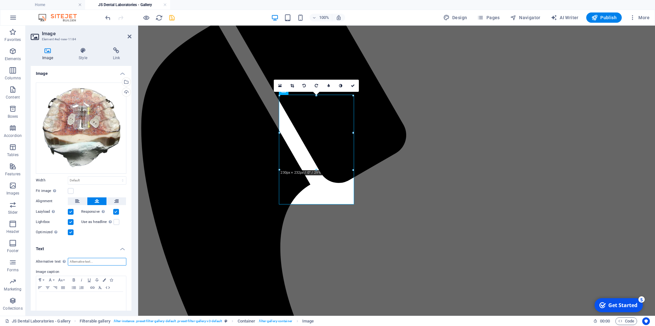
click at [74, 262] on input "Alternative text The alternative text is used by devices that cannot display im…" at bounding box center [97, 262] width 58 height 8
type input "U"
type input "[PERSON_NAME]"
click at [64, 279] on button "Font Size" at bounding box center [62, 280] width 10 height 8
click at [67, 215] on link "14" at bounding box center [68, 217] width 23 height 10
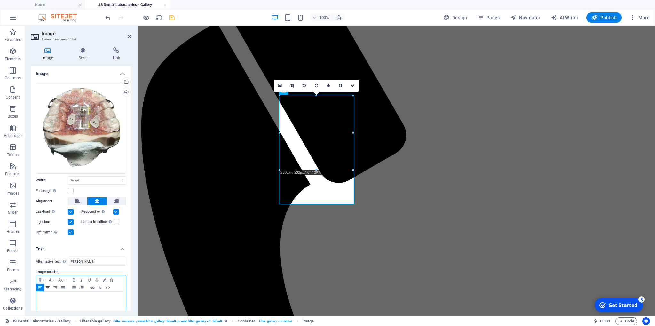
click at [46, 287] on icon "button" at bounding box center [48, 287] width 8 height 5
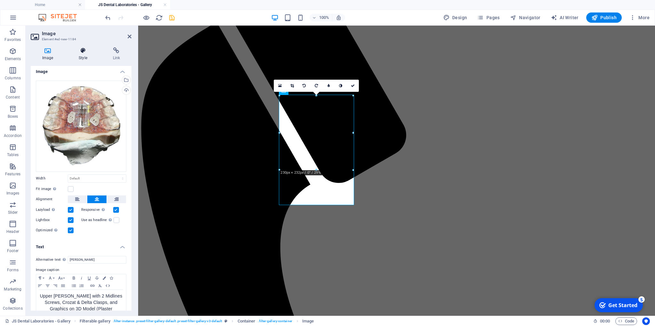
click at [84, 49] on icon at bounding box center [82, 50] width 31 height 6
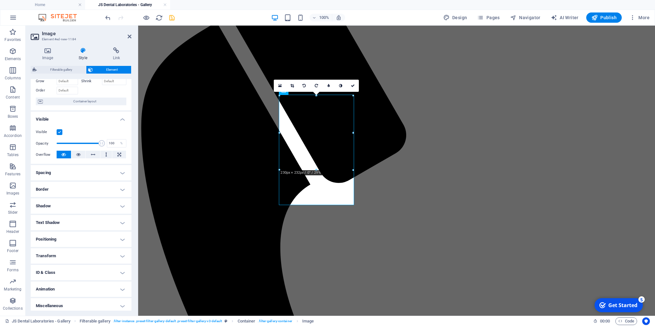
scroll to position [38, 0]
click at [120, 268] on h4 "ID & Class" at bounding box center [81, 269] width 101 height 15
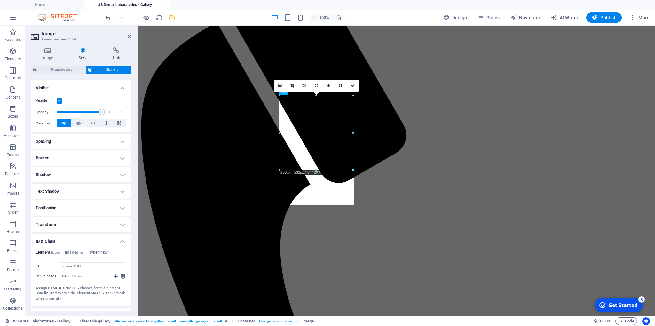
scroll to position [96, 0]
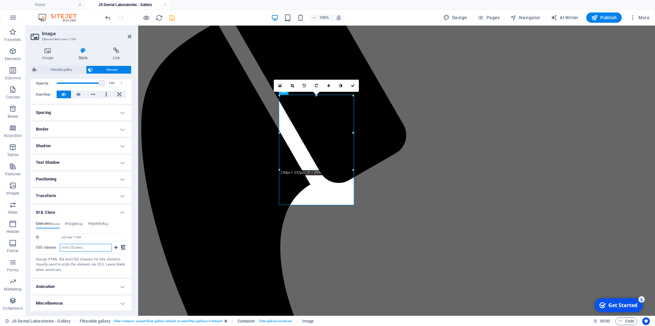
click at [64, 246] on input "CSS classes" at bounding box center [86, 248] width 52 height 8
type input "filter-r"
click at [118, 246] on icon at bounding box center [116, 248] width 4 height 8
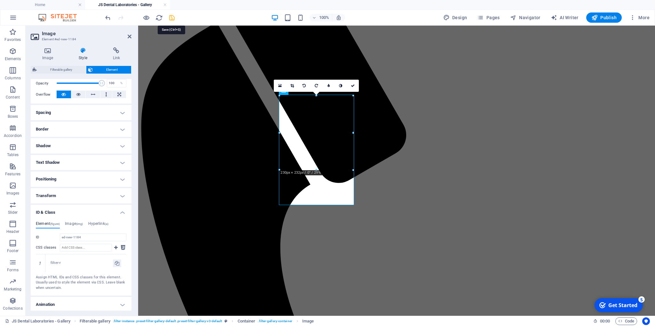
click at [172, 16] on icon "save" at bounding box center [171, 17] width 7 height 7
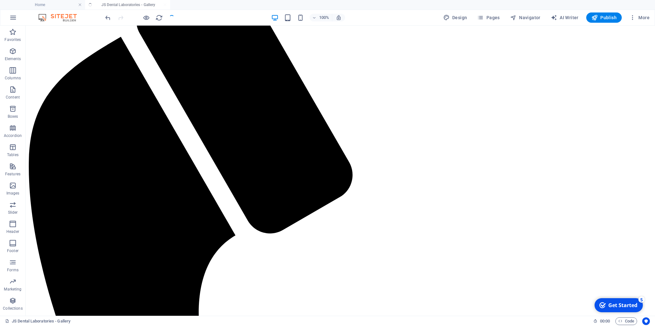
scroll to position [171, 0]
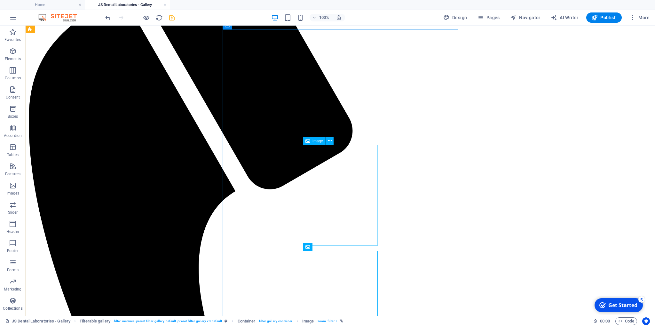
scroll to position [202, 0]
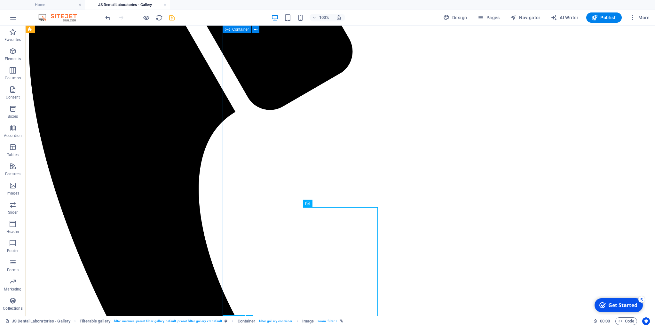
scroll to position [304, 0]
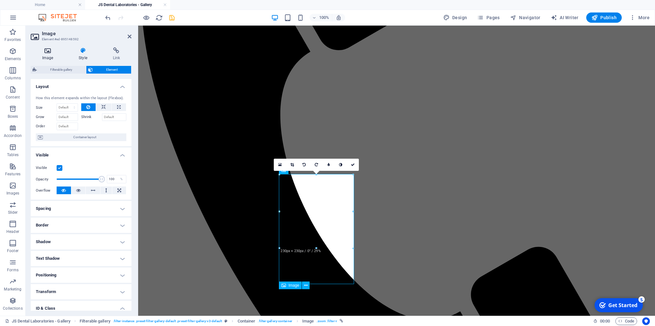
click at [47, 52] on icon at bounding box center [48, 50] width 34 height 6
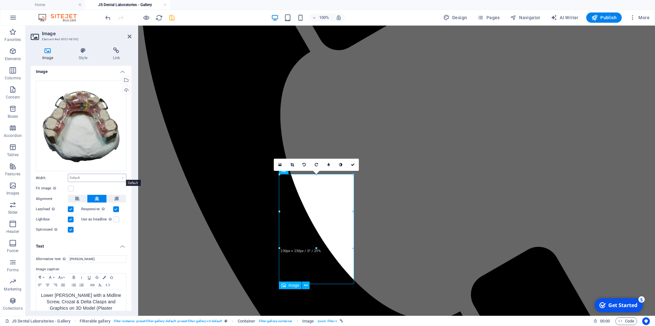
scroll to position [11, 0]
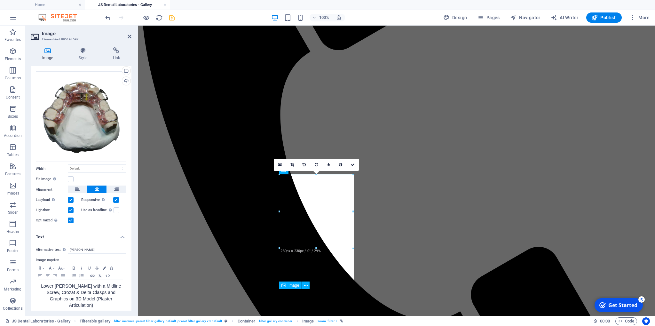
click at [112, 299] on span "Lower [PERSON_NAME] with a Midline Screw, Crozat & Delta Clasps and Graphics on…" at bounding box center [81, 295] width 80 height 24
click at [169, 18] on icon "save" at bounding box center [171, 17] width 7 height 7
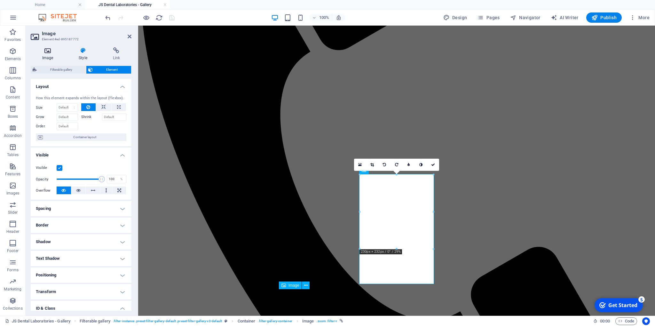
click at [49, 50] on icon at bounding box center [48, 50] width 34 height 6
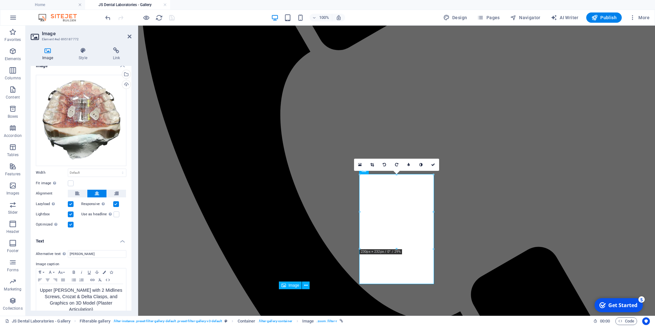
scroll to position [12, 0]
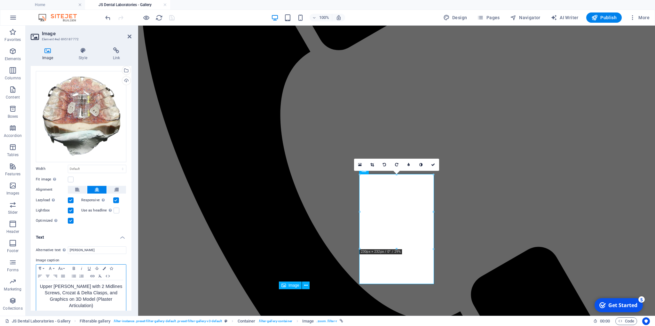
click at [112, 298] on span "Upper [PERSON_NAME] with 2 Midlines Screws, Crozat & Delta Clasps, and Graphics…" at bounding box center [81, 296] width 82 height 24
click at [170, 16] on icon "save" at bounding box center [171, 17] width 7 height 7
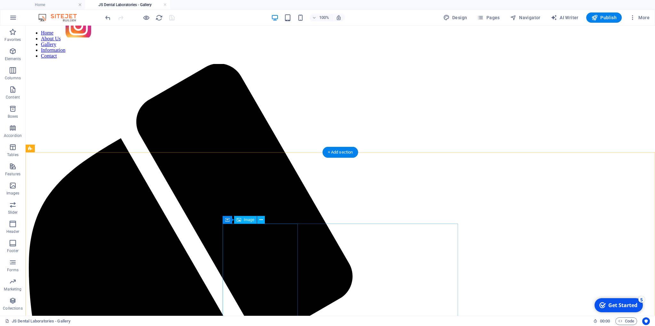
scroll to position [0, 0]
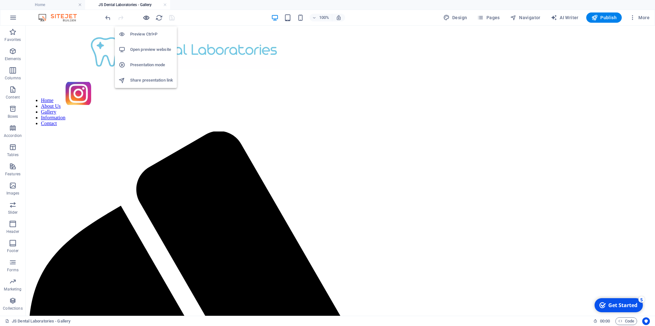
click at [146, 16] on icon "button" at bounding box center [146, 17] width 7 height 7
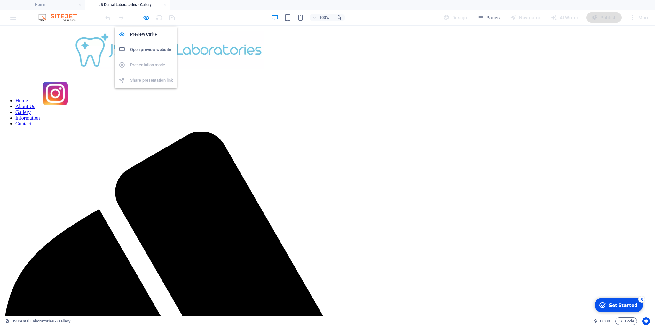
click at [146, 48] on h6 "Open preview website" at bounding box center [151, 50] width 43 height 8
click at [144, 34] on h6 "Preview Ctrl+P" at bounding box center [151, 34] width 43 height 8
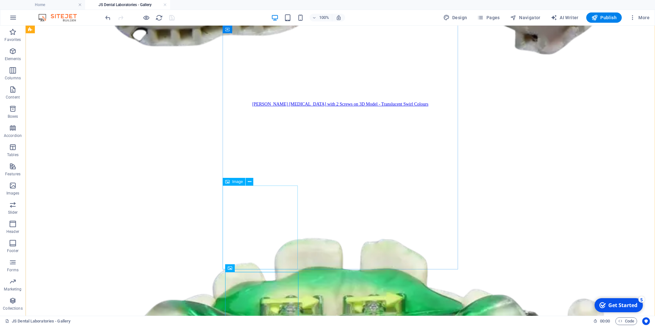
scroll to position [4111, 0]
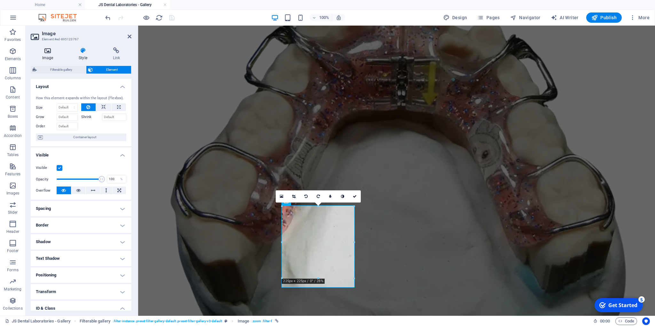
click at [47, 51] on icon at bounding box center [48, 50] width 34 height 6
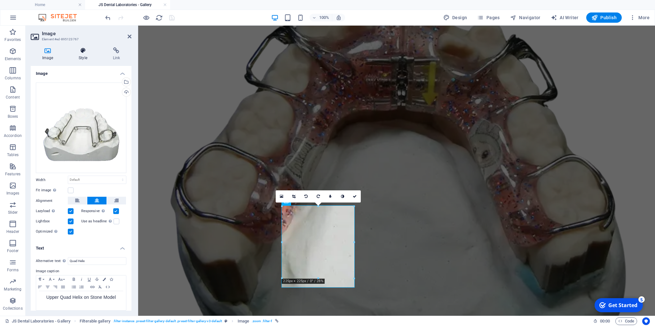
click at [82, 51] on icon at bounding box center [82, 50] width 31 height 6
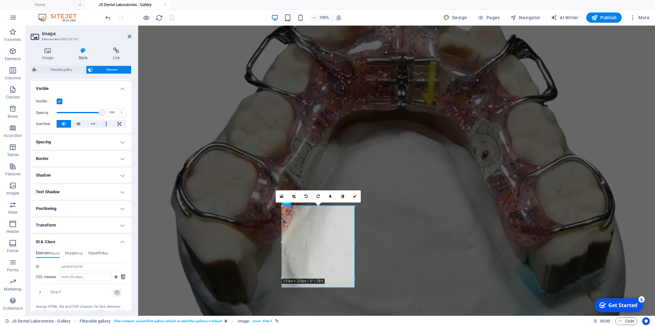
scroll to position [87, 0]
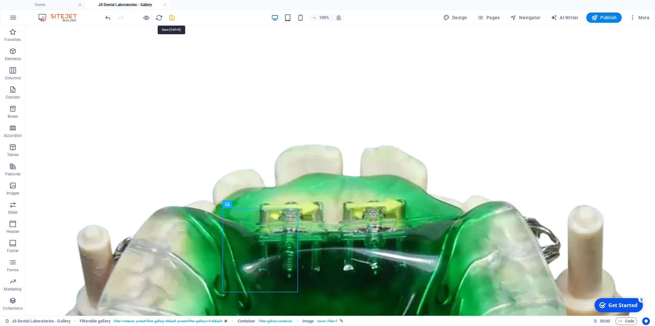
click at [173, 16] on icon "save" at bounding box center [171, 17] width 7 height 7
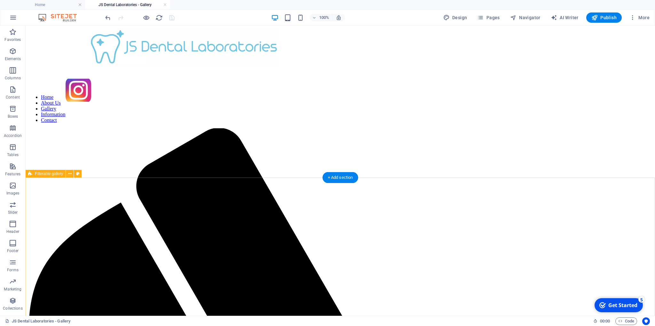
scroll to position [0, 0]
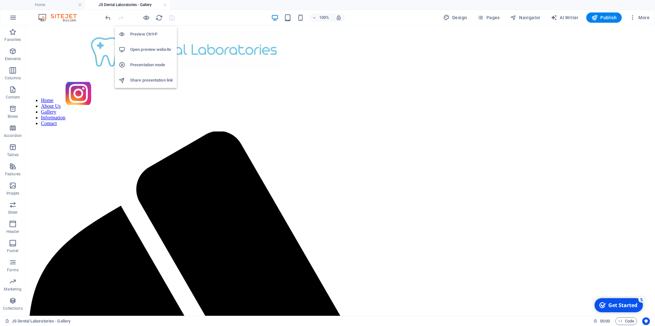
click at [145, 50] on h6 "Open preview website" at bounding box center [151, 50] width 43 height 8
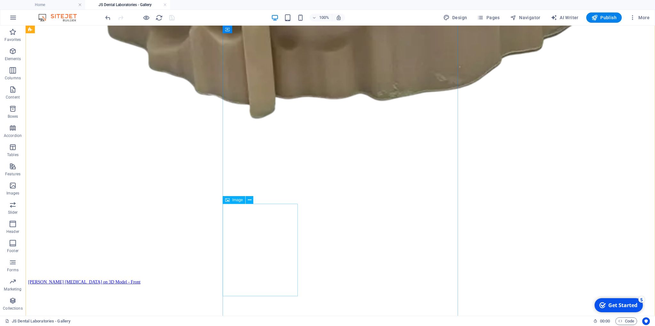
scroll to position [2228, 0]
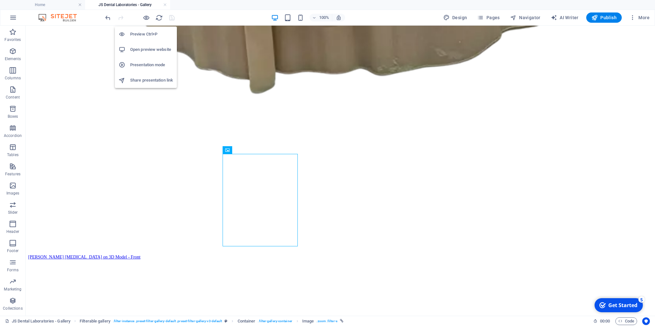
click at [144, 33] on h6 "Preview Ctrl+P" at bounding box center [151, 34] width 43 height 8
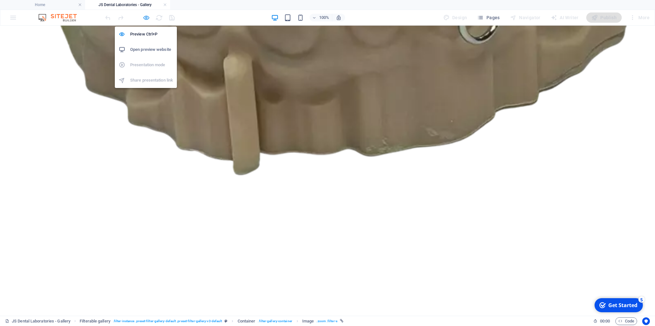
click at [147, 16] on icon "button" at bounding box center [146, 17] width 7 height 7
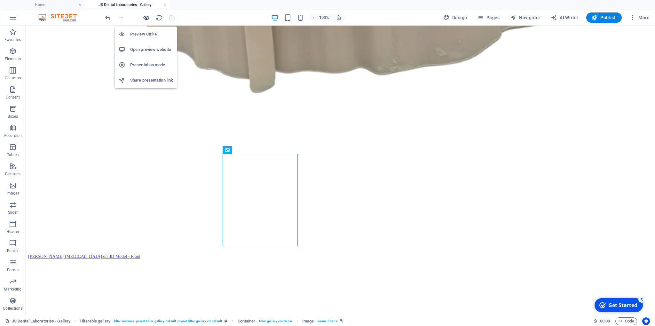
scroll to position [2228, 0]
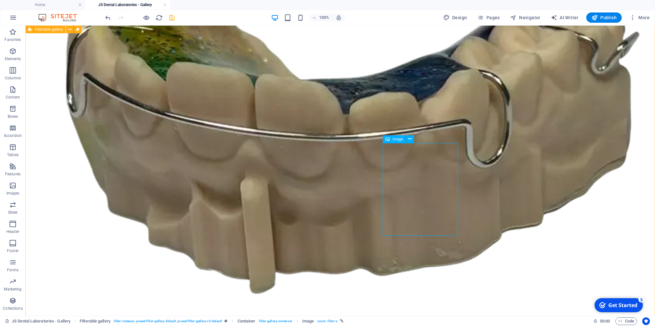
scroll to position [2025, 0]
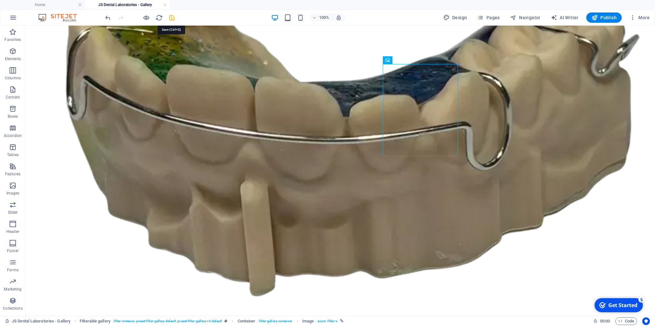
click at [171, 17] on icon "save" at bounding box center [171, 17] width 7 height 7
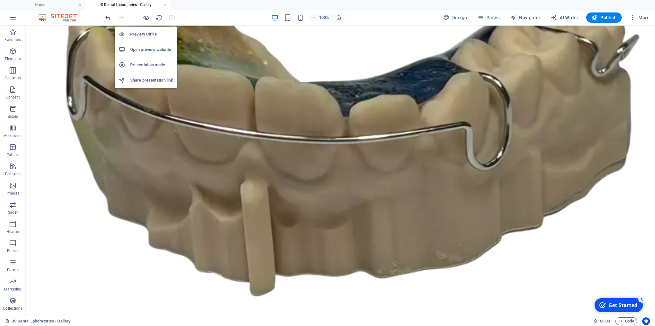
click at [141, 48] on h6 "Open preview website" at bounding box center [151, 50] width 43 height 8
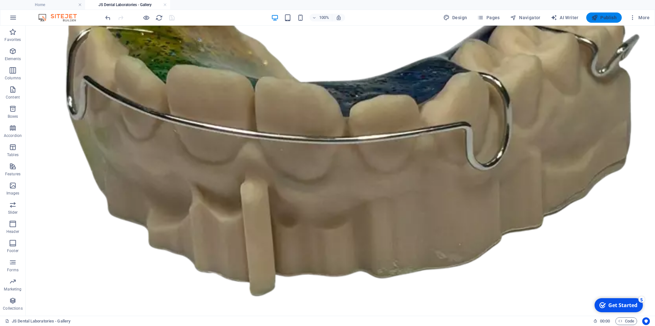
click at [607, 16] on span "Publish" at bounding box center [603, 17] width 25 height 6
